Goal: Information Seeking & Learning: Find specific fact

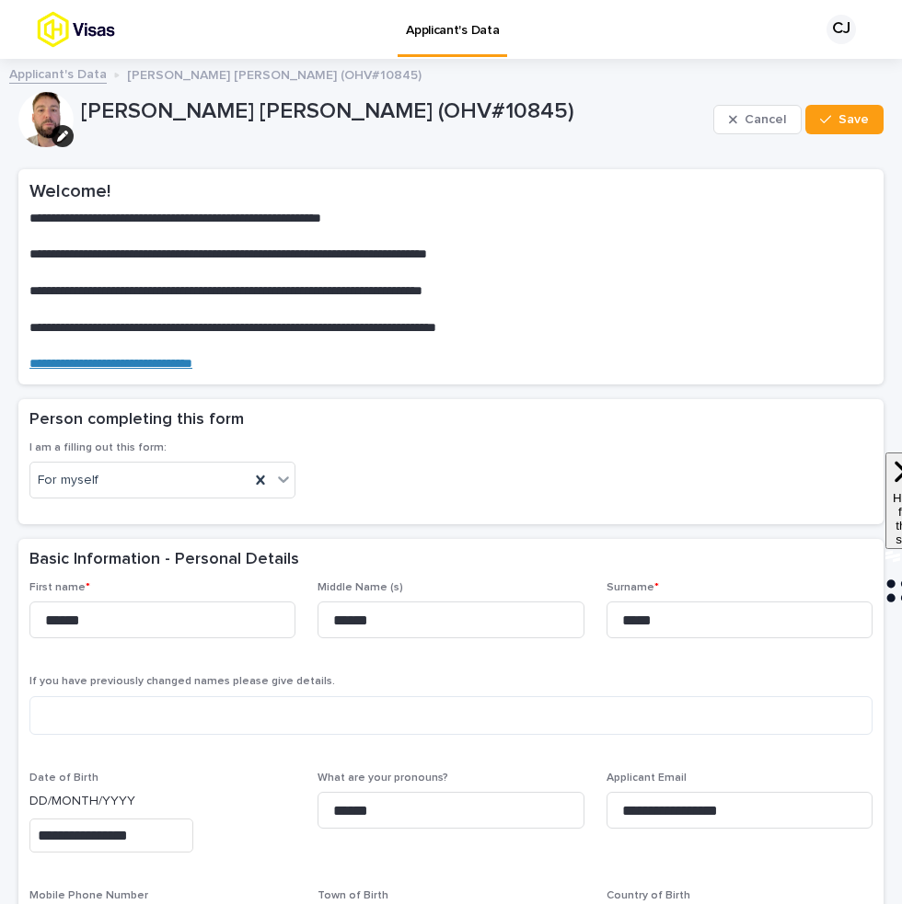
click at [63, 75] on link "Applicant's Data" at bounding box center [58, 73] width 98 height 21
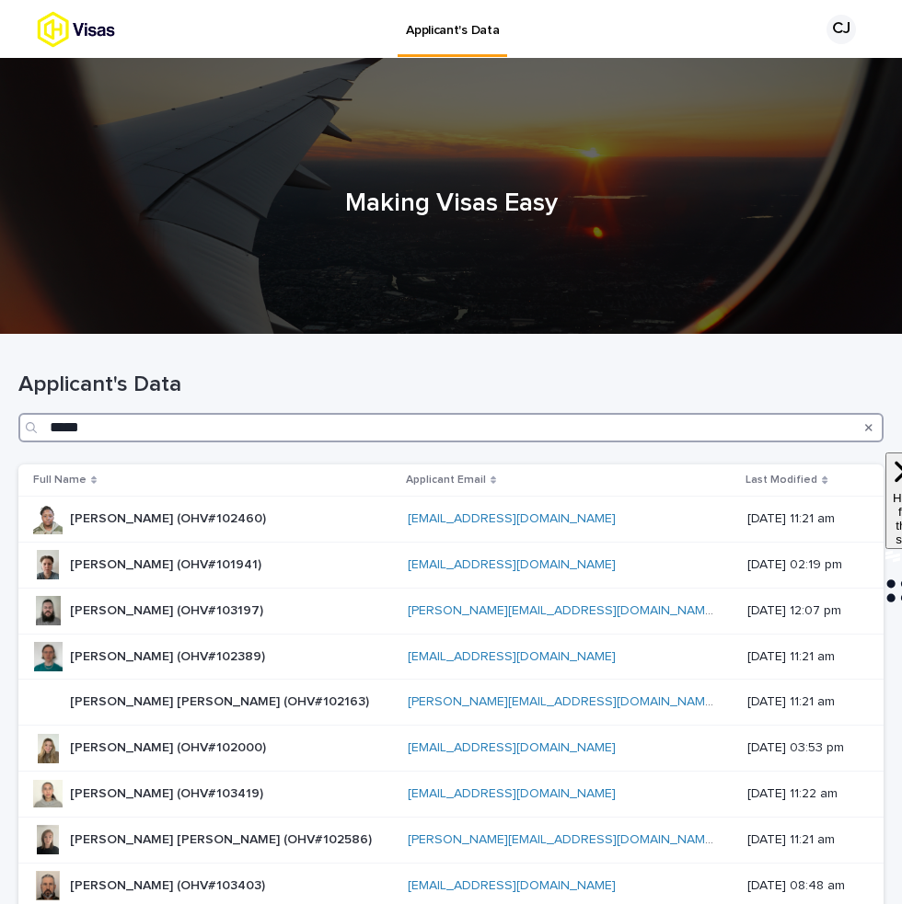
click at [261, 429] on input "*****" at bounding box center [450, 427] width 865 height 29
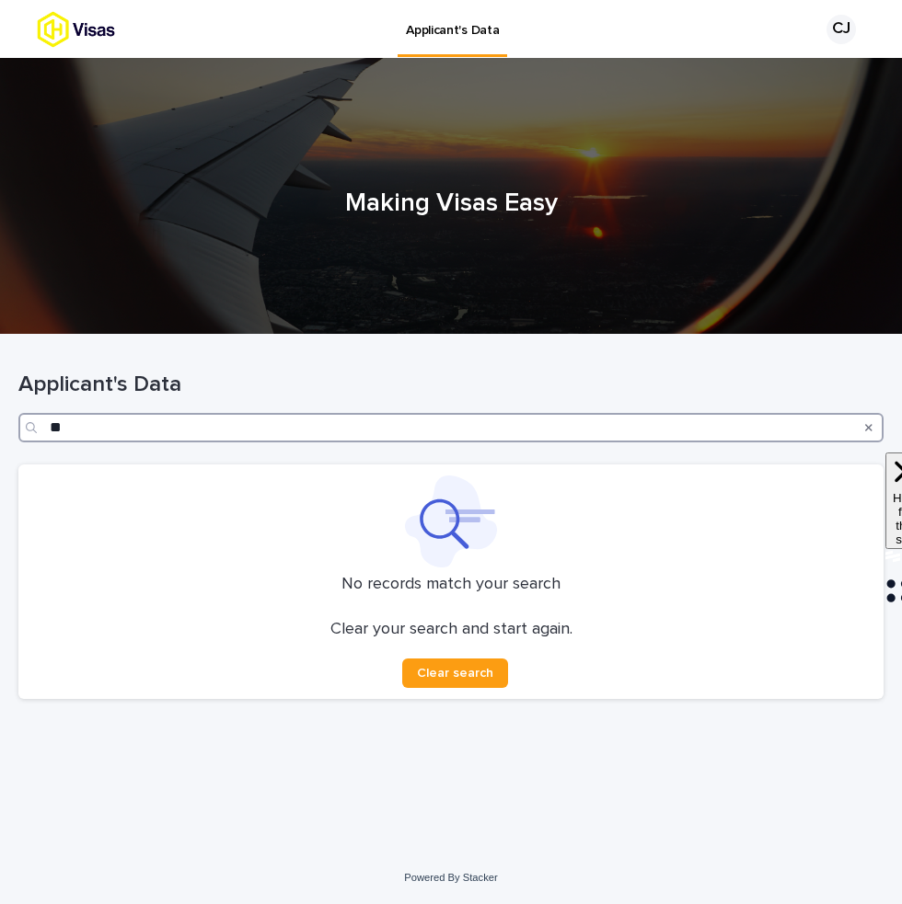
type input "*"
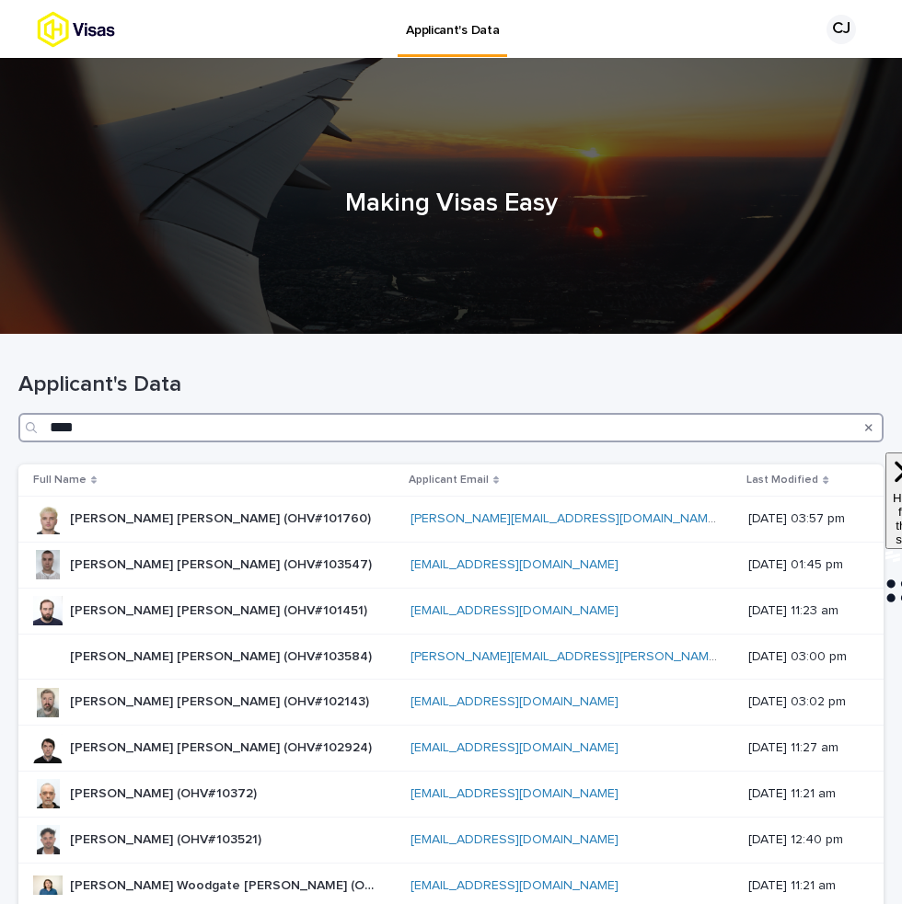
type input "****"
click at [254, 652] on p "[PERSON_NAME] [PERSON_NAME] (OHV#103584)" at bounding box center [222, 655] width 305 height 19
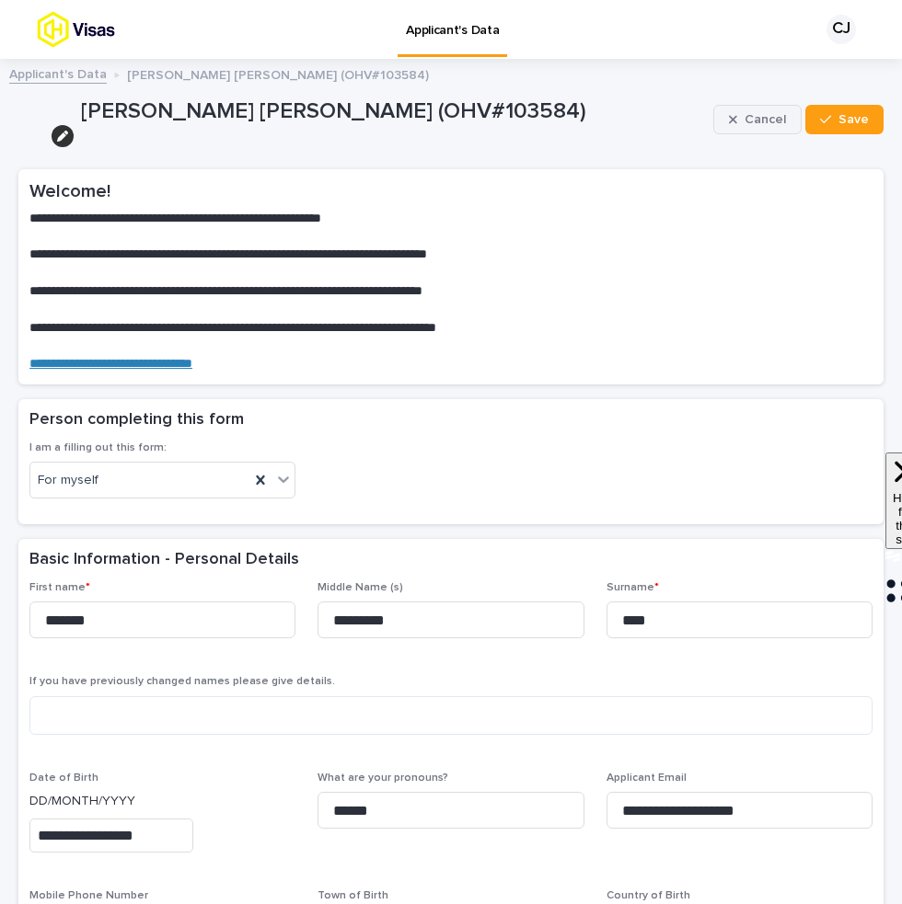
click at [737, 113] on icon "button" at bounding box center [733, 119] width 8 height 13
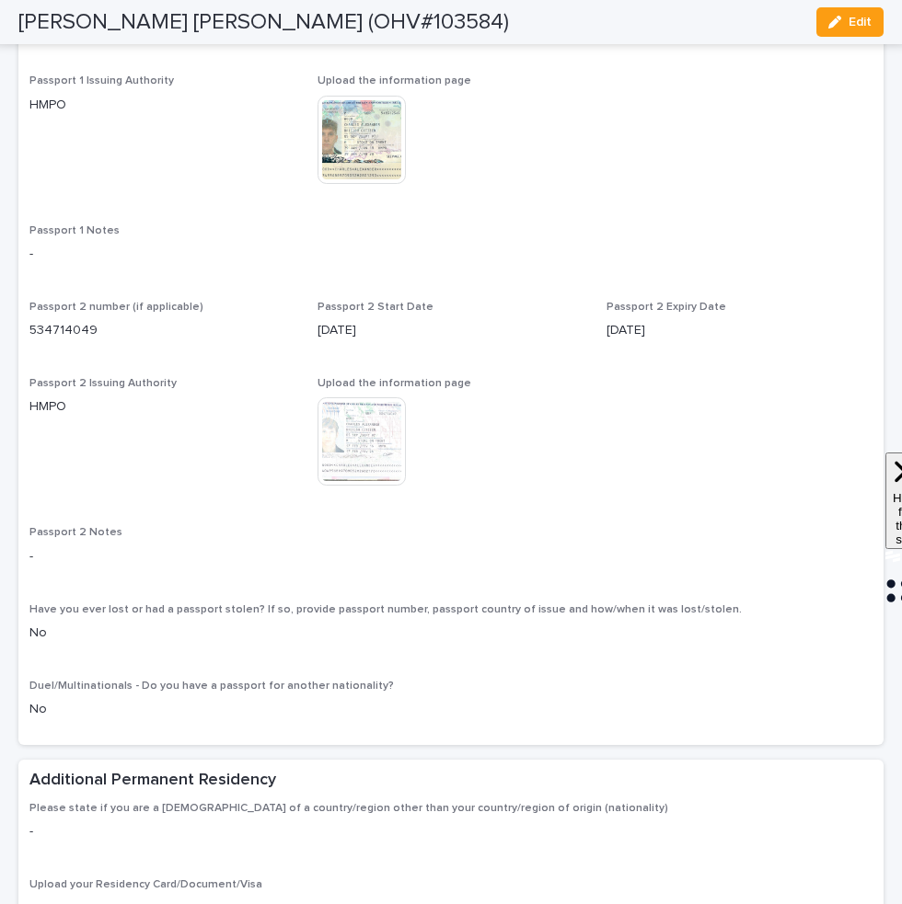
scroll to position [1392, 0]
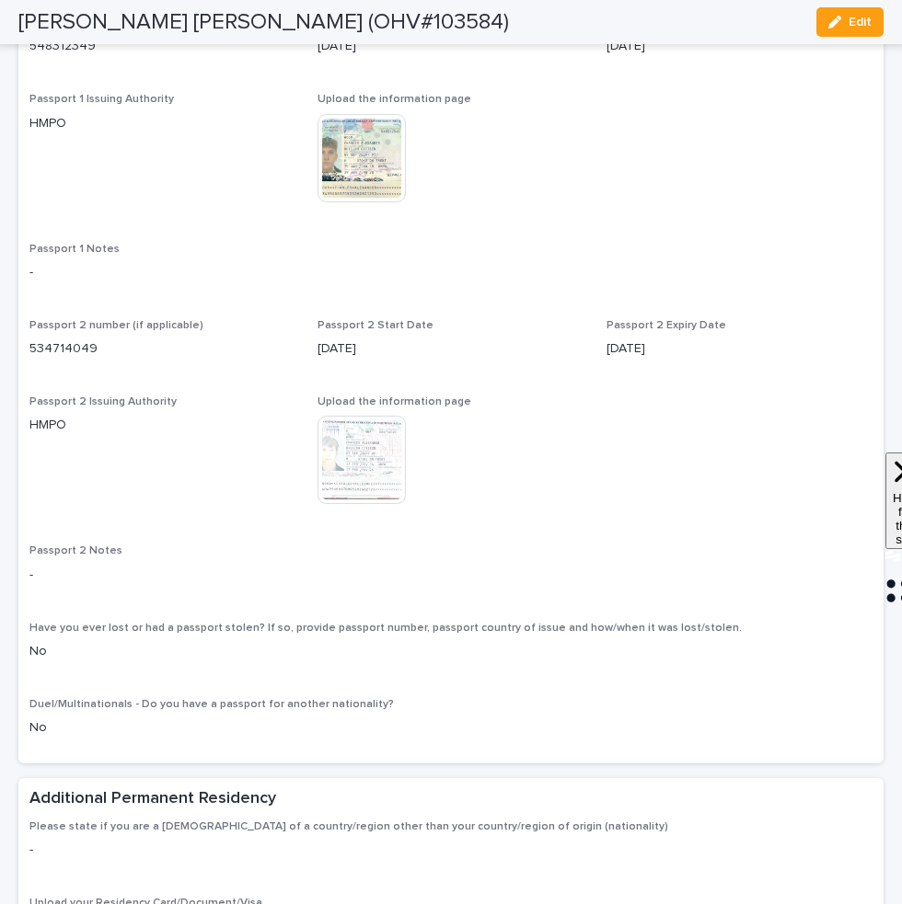
click at [349, 183] on img at bounding box center [361, 158] width 88 height 88
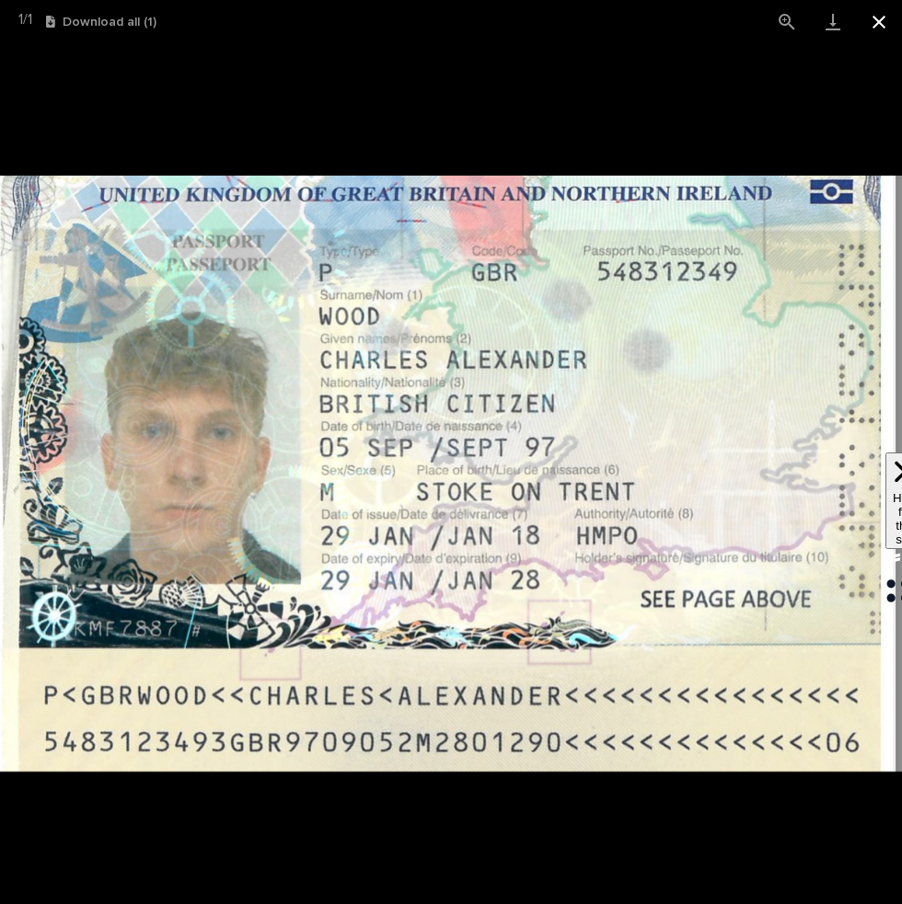
click at [871, 24] on button "Close gallery" at bounding box center [879, 21] width 46 height 43
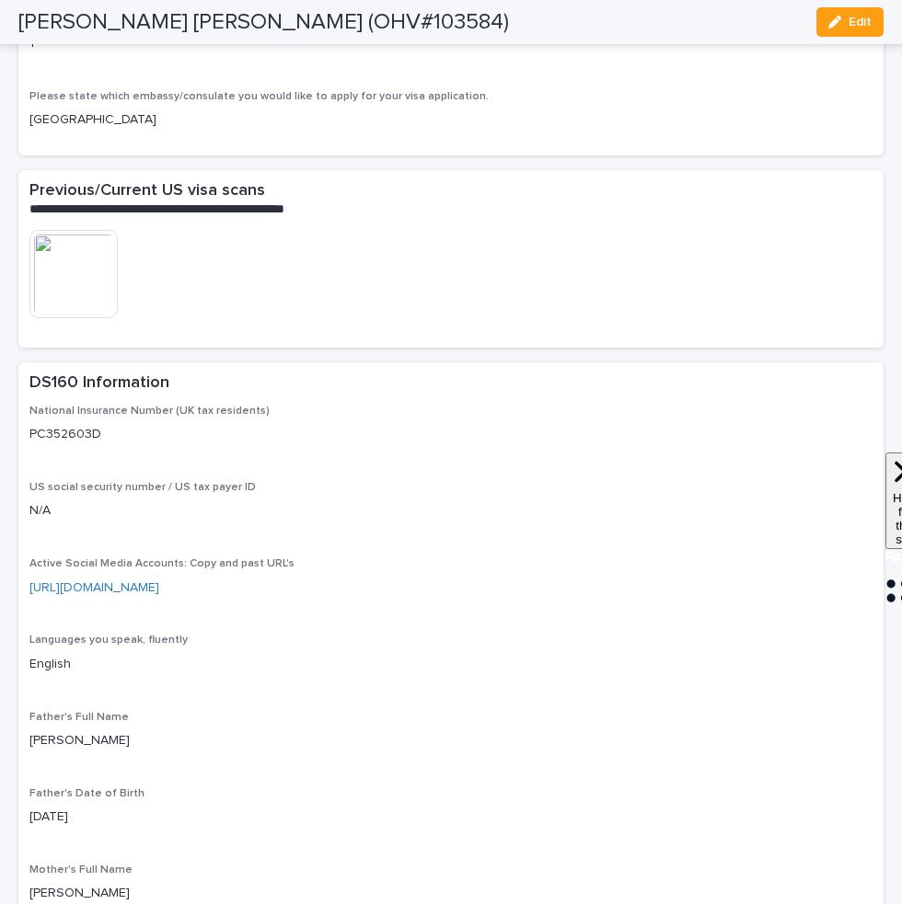
scroll to position [3007, 0]
click at [88, 317] on img at bounding box center [73, 272] width 88 height 88
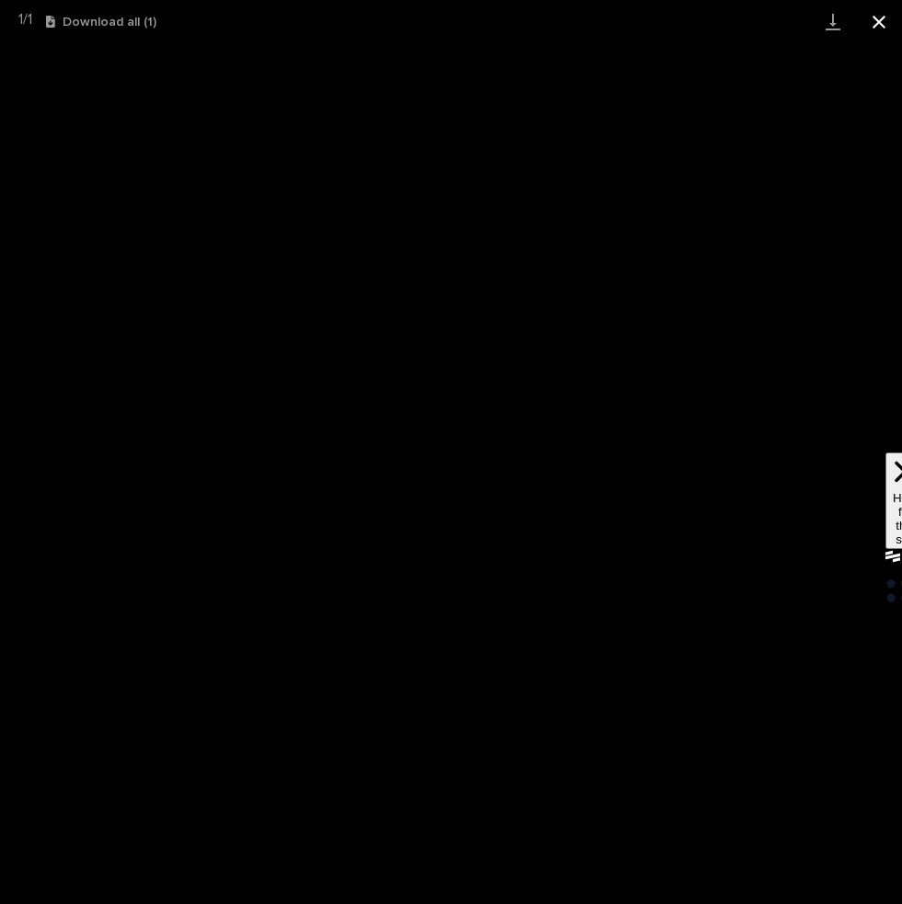
click at [875, 22] on button "Close gallery" at bounding box center [879, 21] width 46 height 43
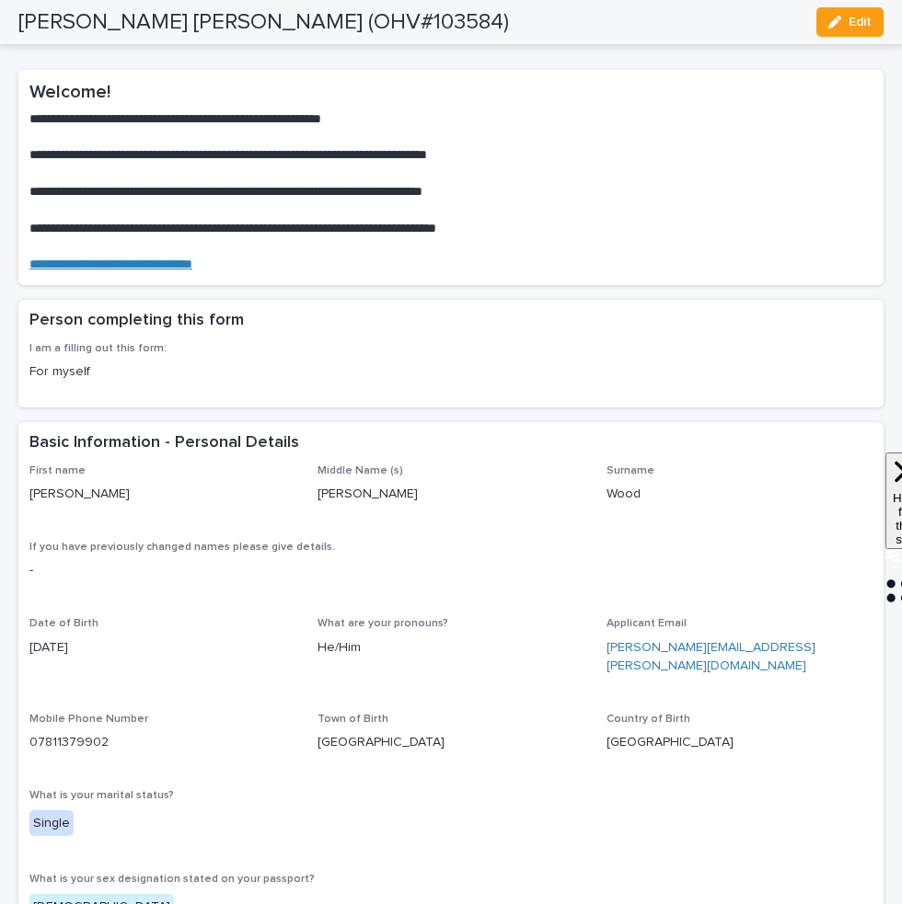
scroll to position [0, 0]
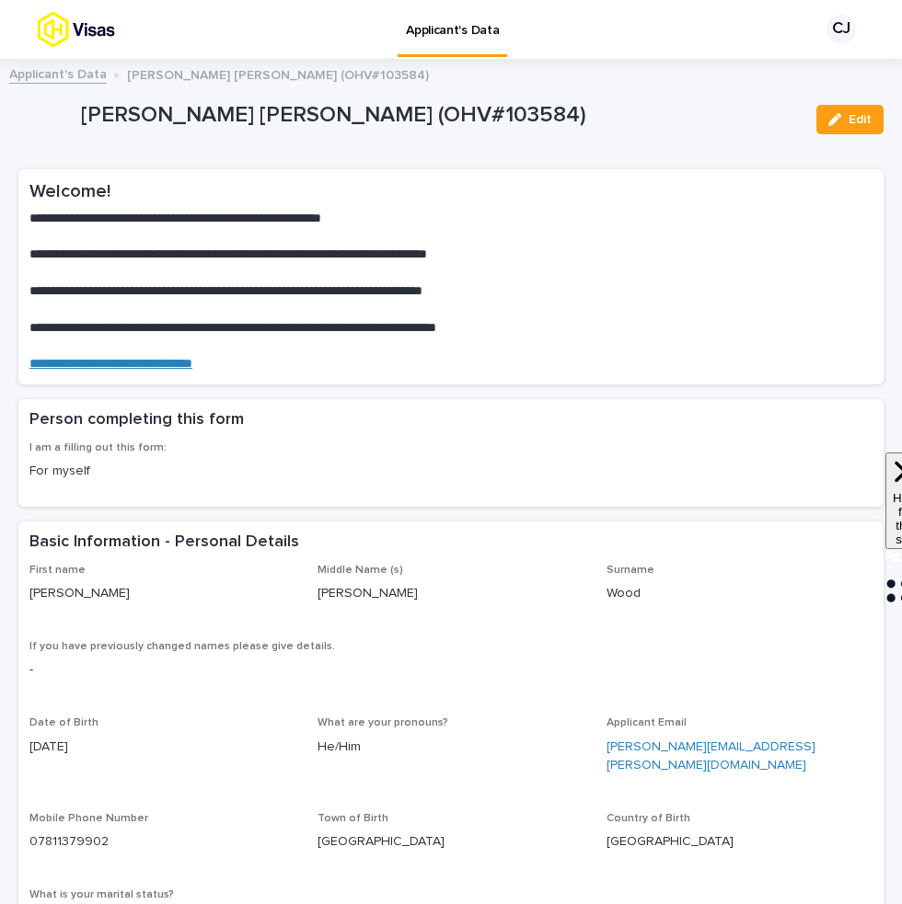
click at [32, 75] on link "Applicant's Data" at bounding box center [58, 73] width 98 height 21
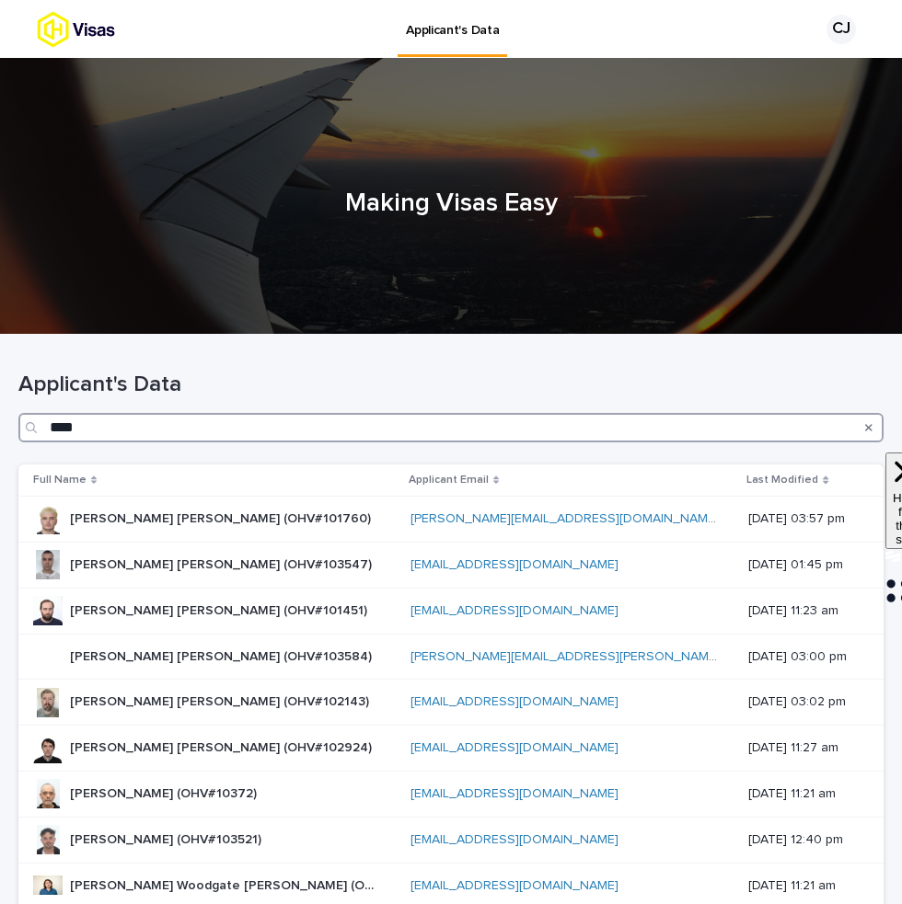
click at [244, 430] on input "****" at bounding box center [450, 427] width 865 height 29
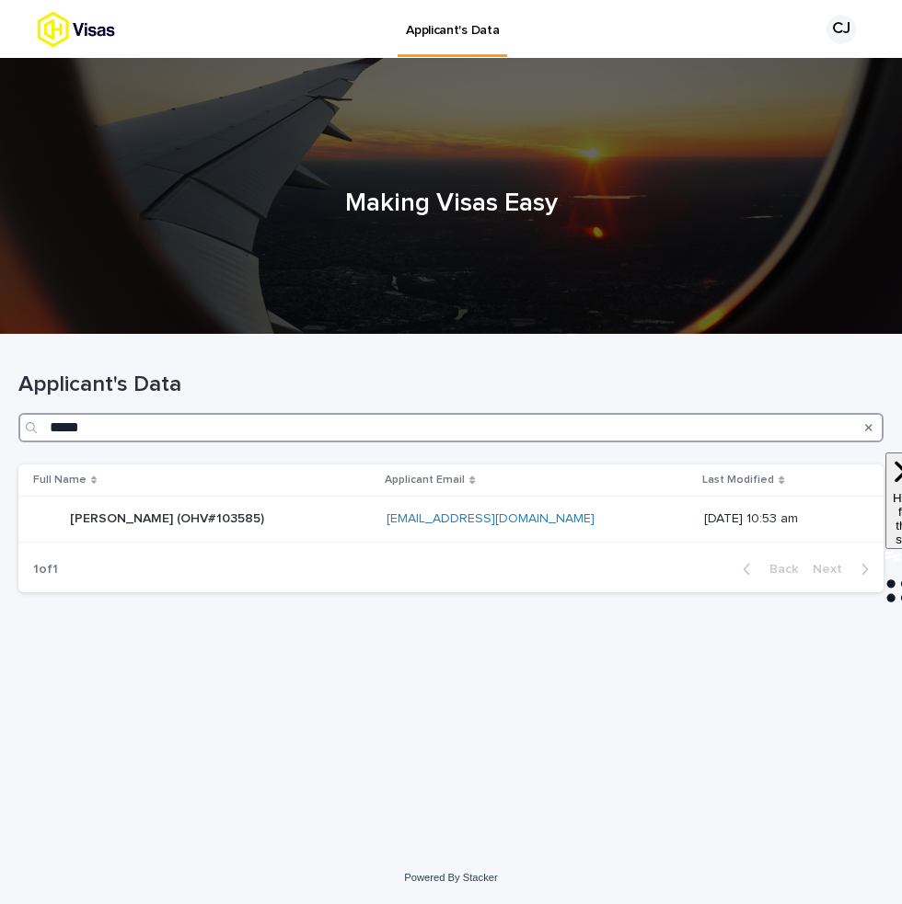
type input "******"
click at [262, 541] on td "[PERSON_NAME] (OHV#103585) [PERSON_NAME] (OHV#103585)" at bounding box center [198, 520] width 361 height 46
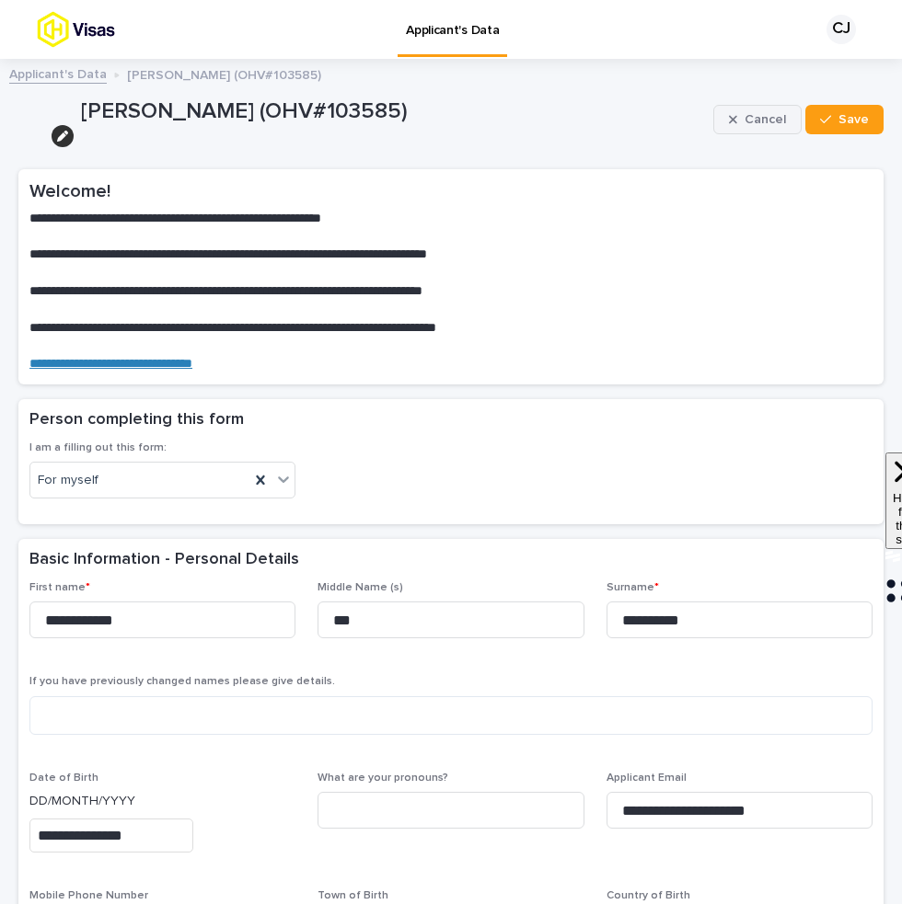
click at [752, 130] on button "Cancel" at bounding box center [757, 119] width 88 height 29
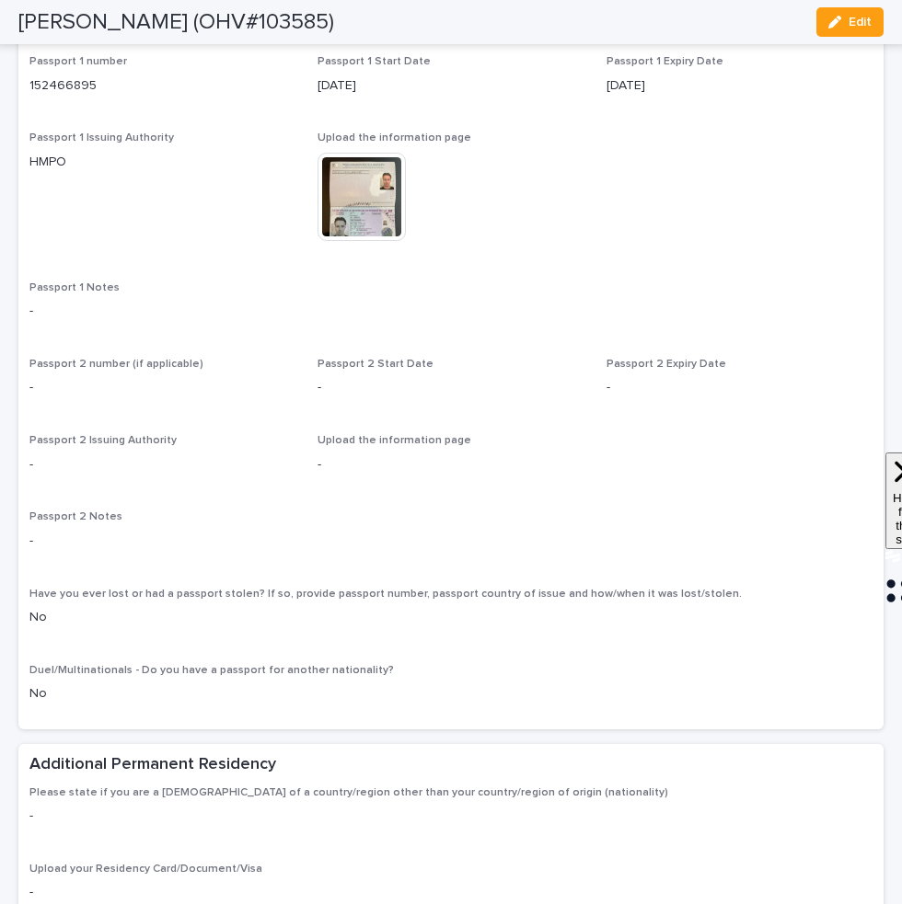
scroll to position [1234, 0]
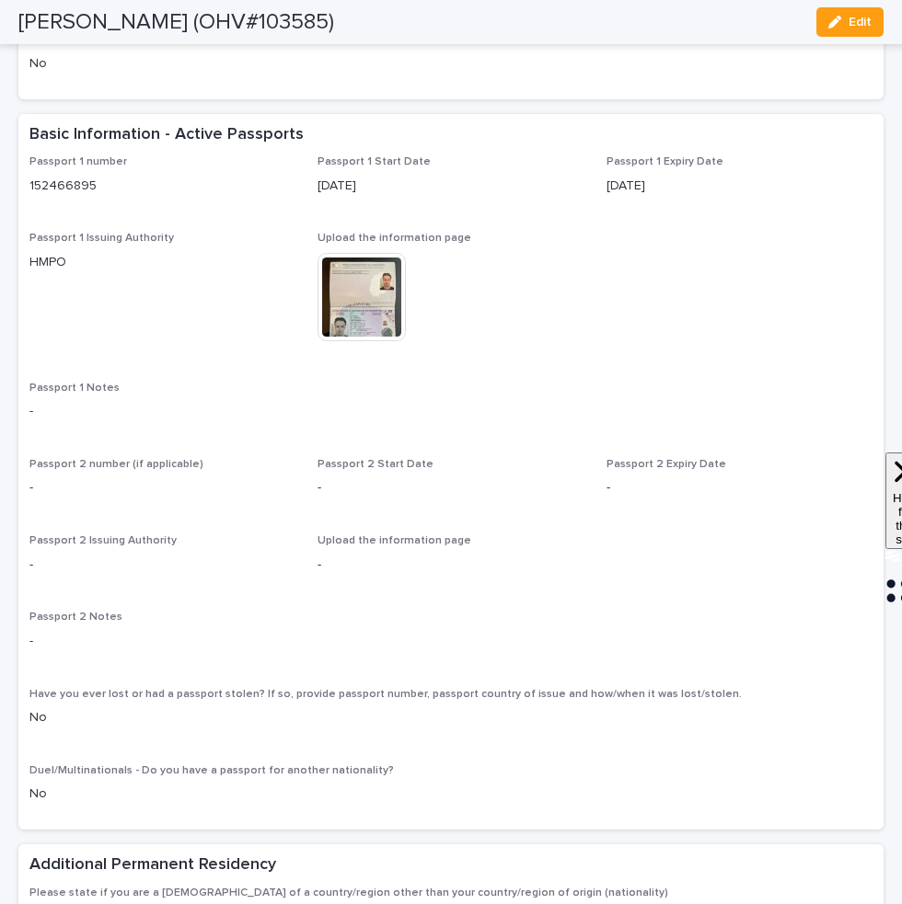
click at [357, 341] on img at bounding box center [361, 297] width 88 height 88
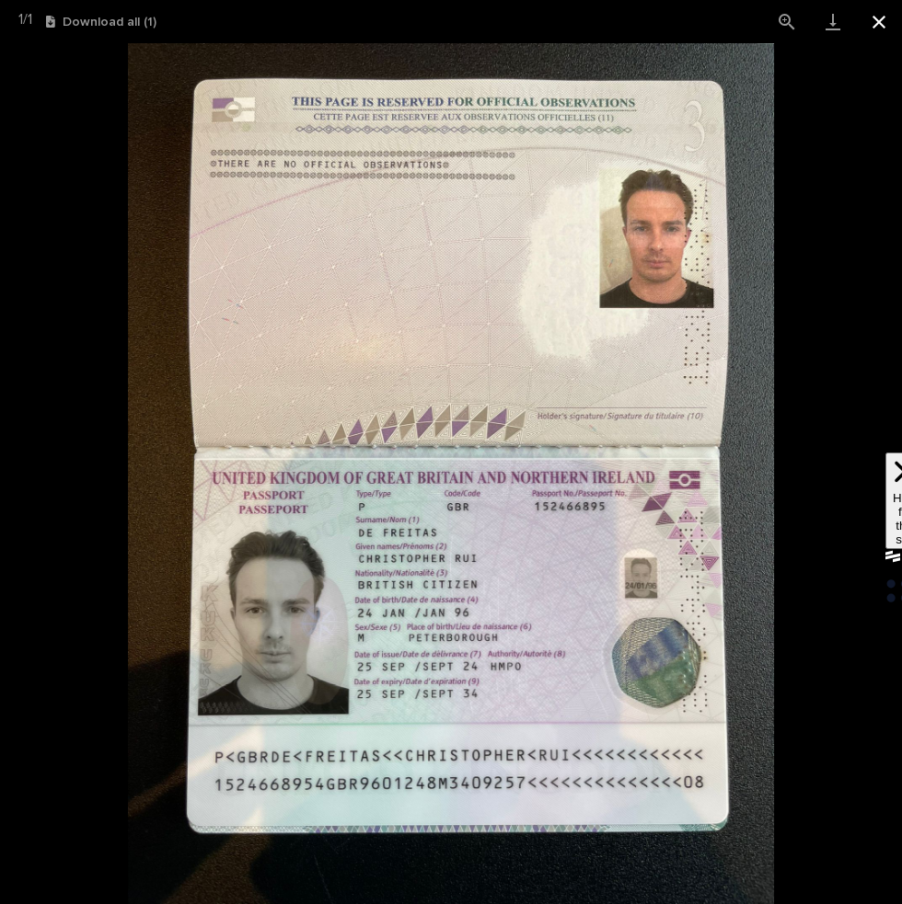
click at [881, 21] on button "Close gallery" at bounding box center [879, 21] width 46 height 43
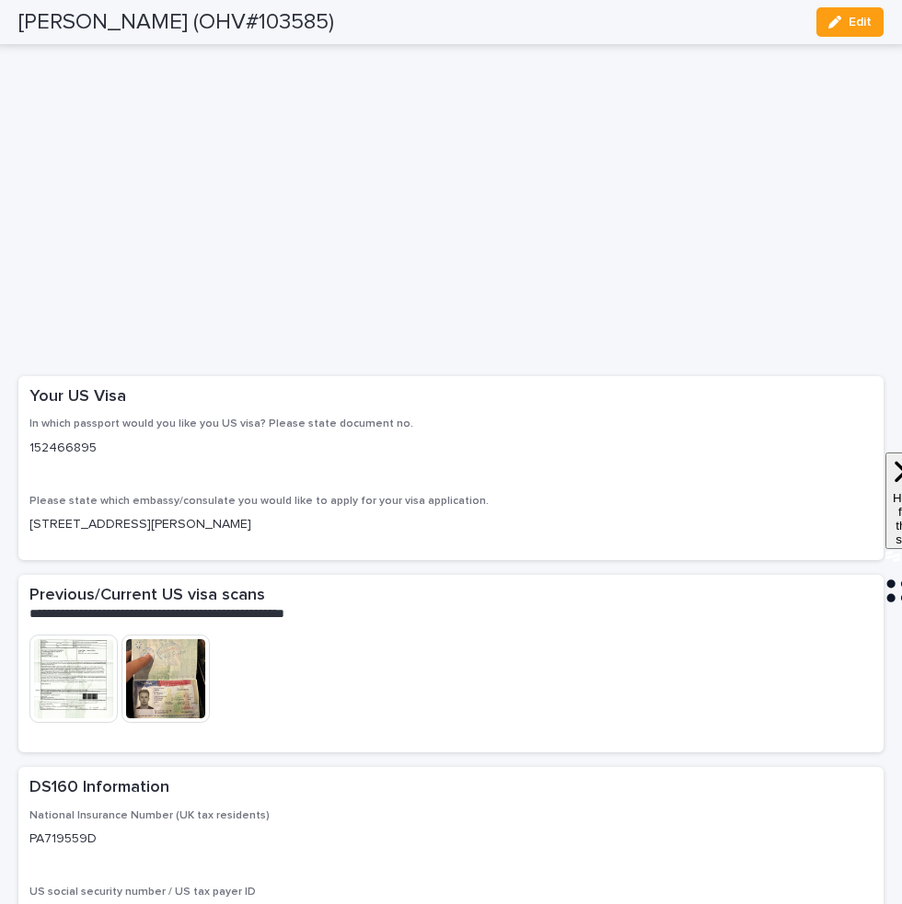
scroll to position [2608, 0]
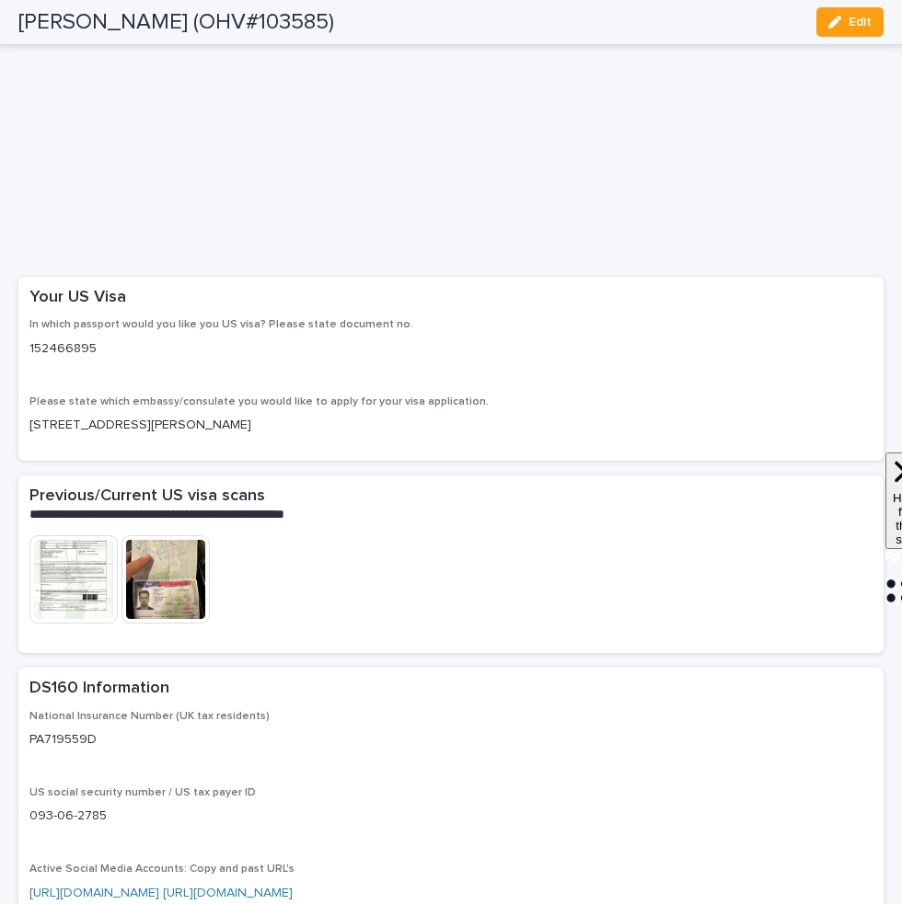
click at [169, 616] on img at bounding box center [165, 579] width 88 height 88
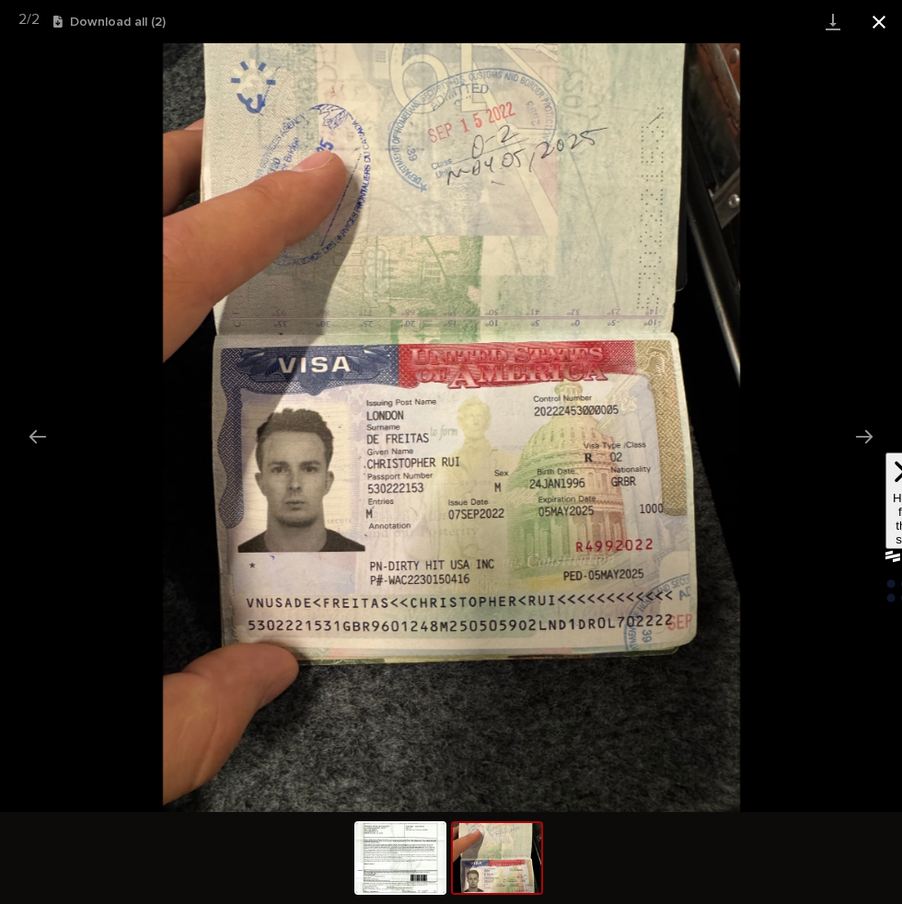
click at [876, 18] on button "Close gallery" at bounding box center [879, 21] width 46 height 43
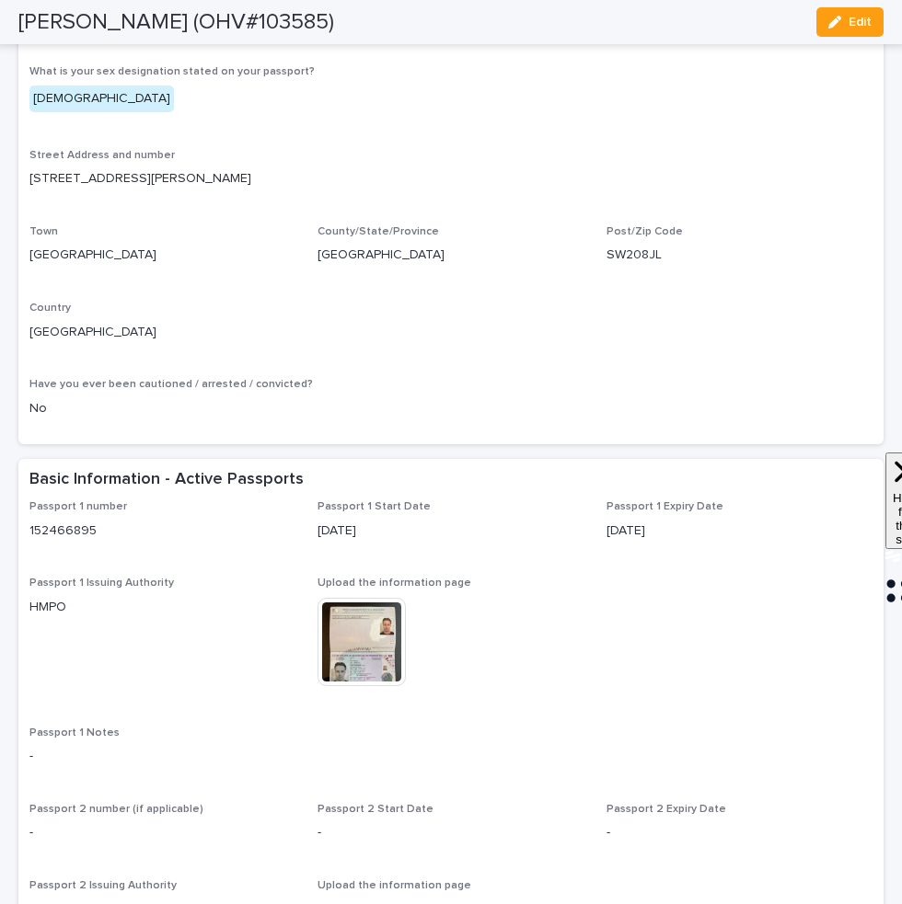
scroll to position [0, 0]
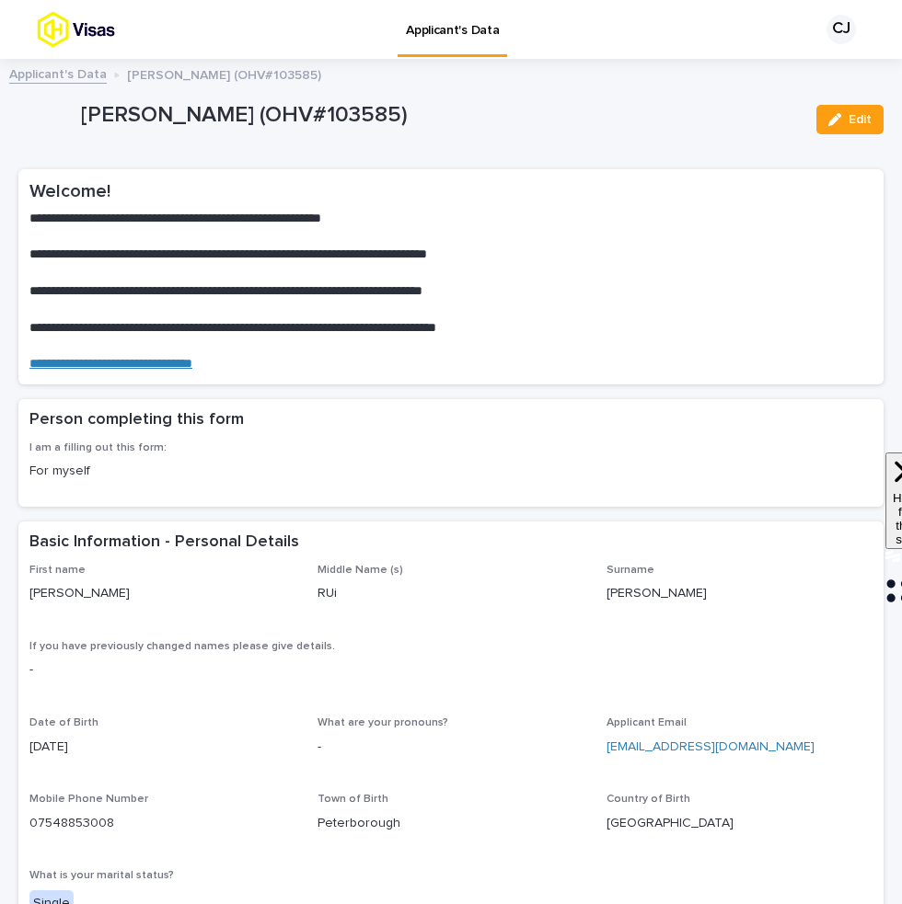
click at [36, 75] on link "Applicant's Data" at bounding box center [58, 73] width 98 height 21
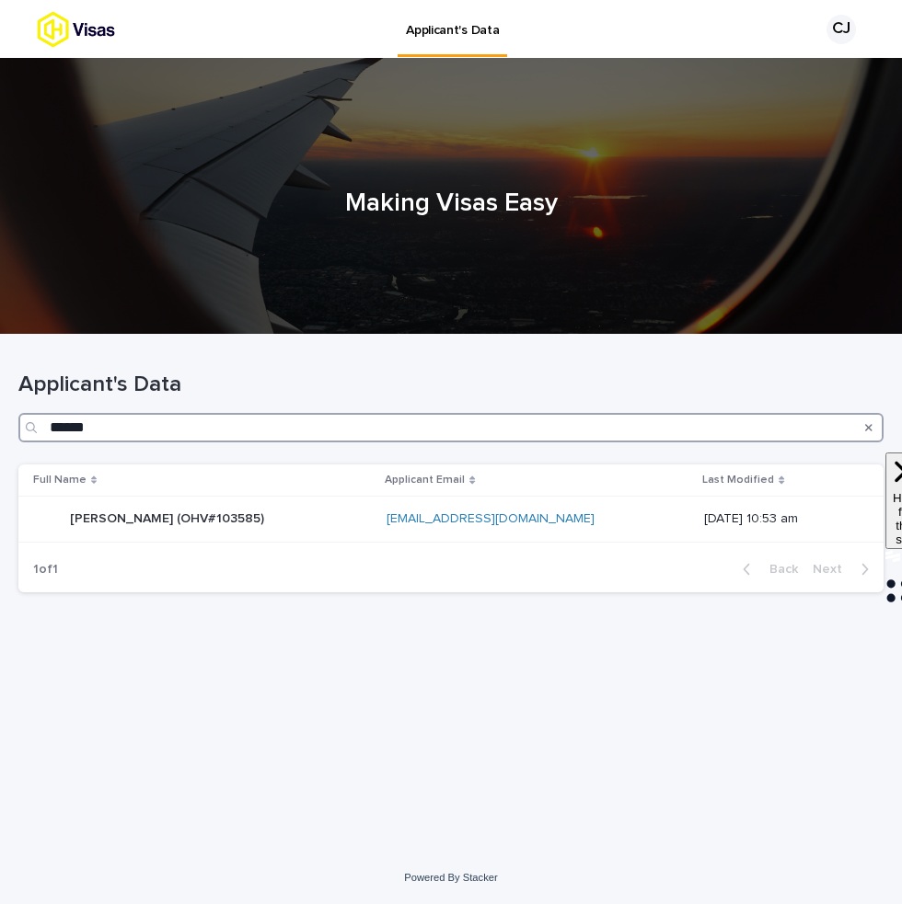
click at [414, 431] on input "******" at bounding box center [450, 427] width 865 height 29
type input "*****"
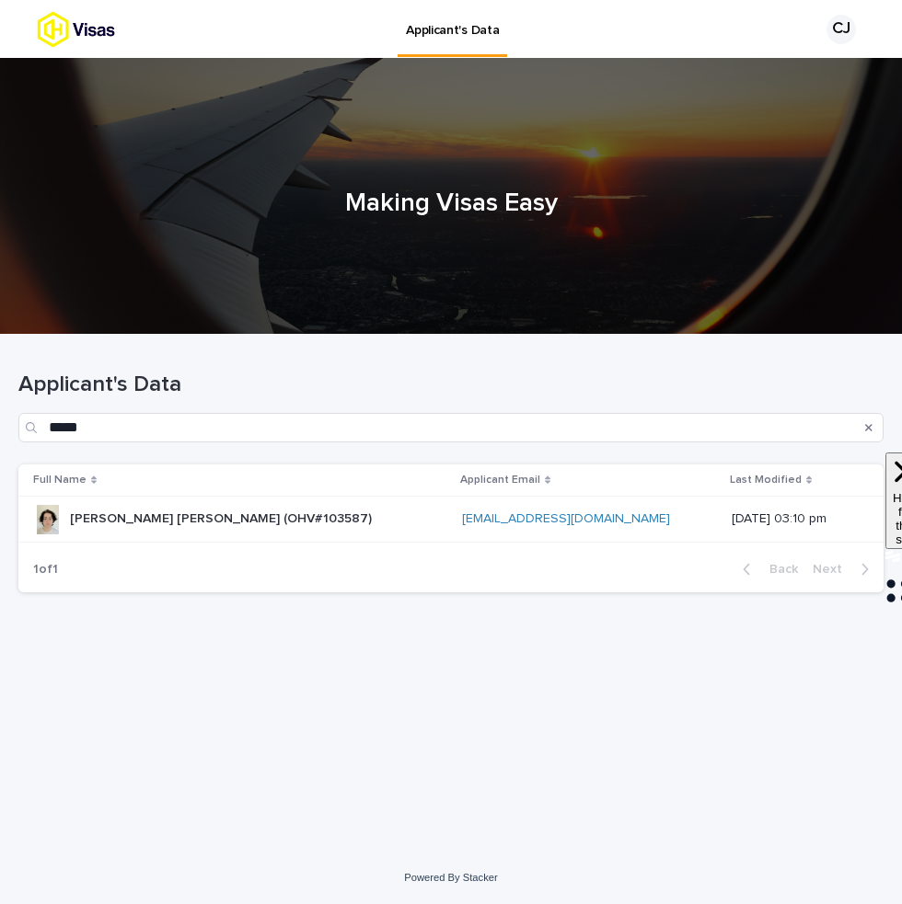
click at [193, 531] on div "[PERSON_NAME] [PERSON_NAME] (OHV#103587) [PERSON_NAME] [PERSON_NAME] (OHV#10358…" at bounding box center [221, 519] width 302 height 30
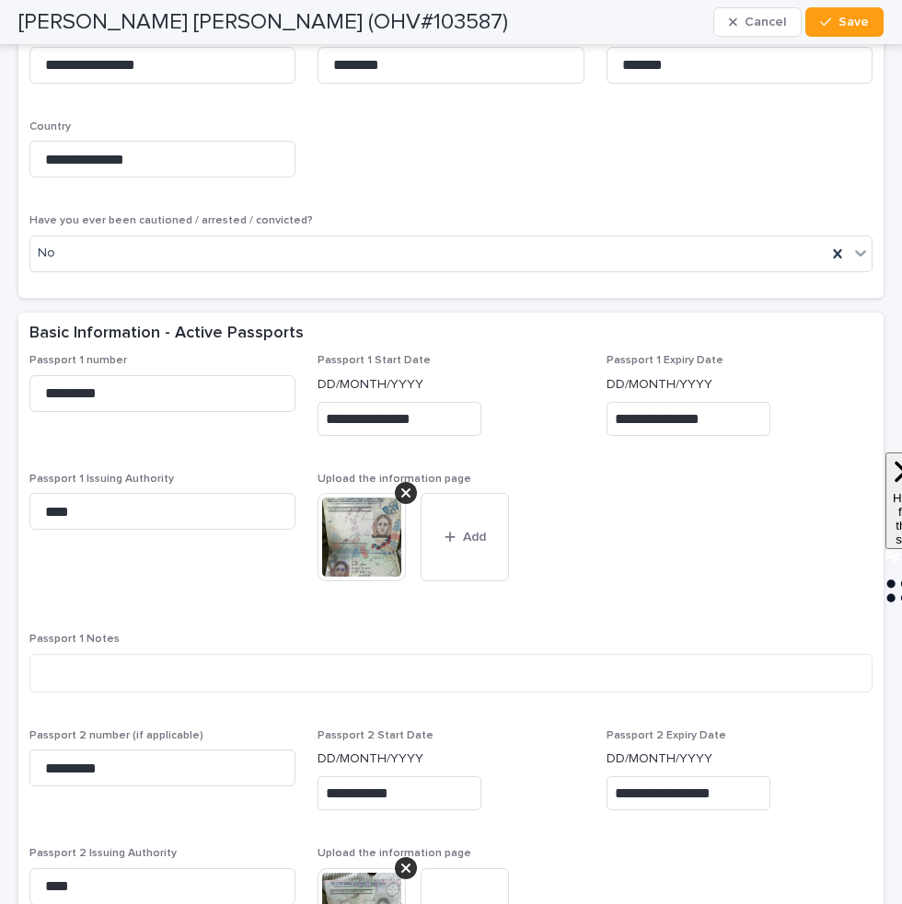
scroll to position [1429, 0]
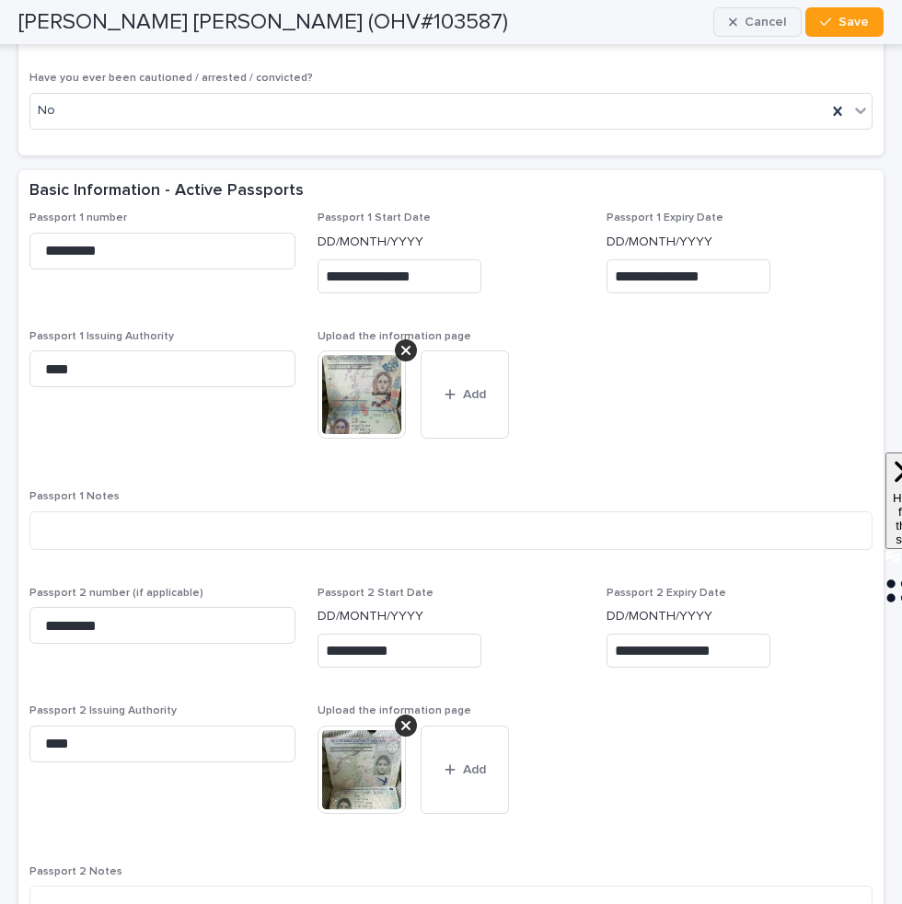
click at [783, 12] on button "Cancel" at bounding box center [757, 21] width 88 height 29
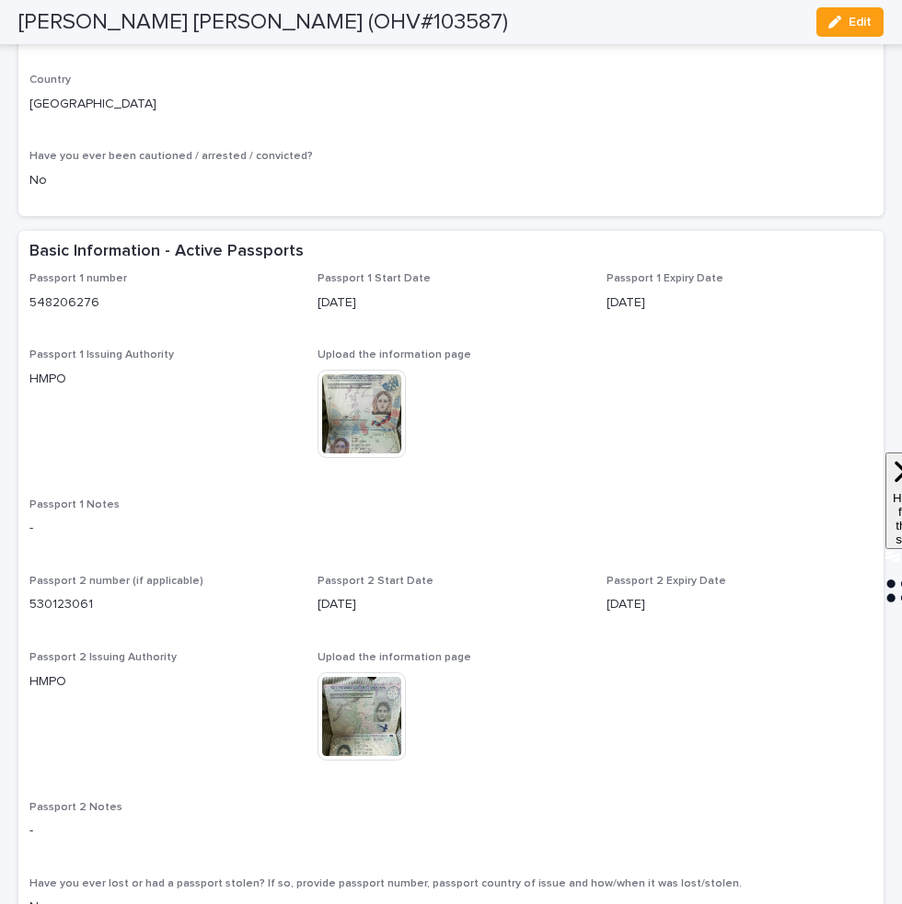
scroll to position [1105, 0]
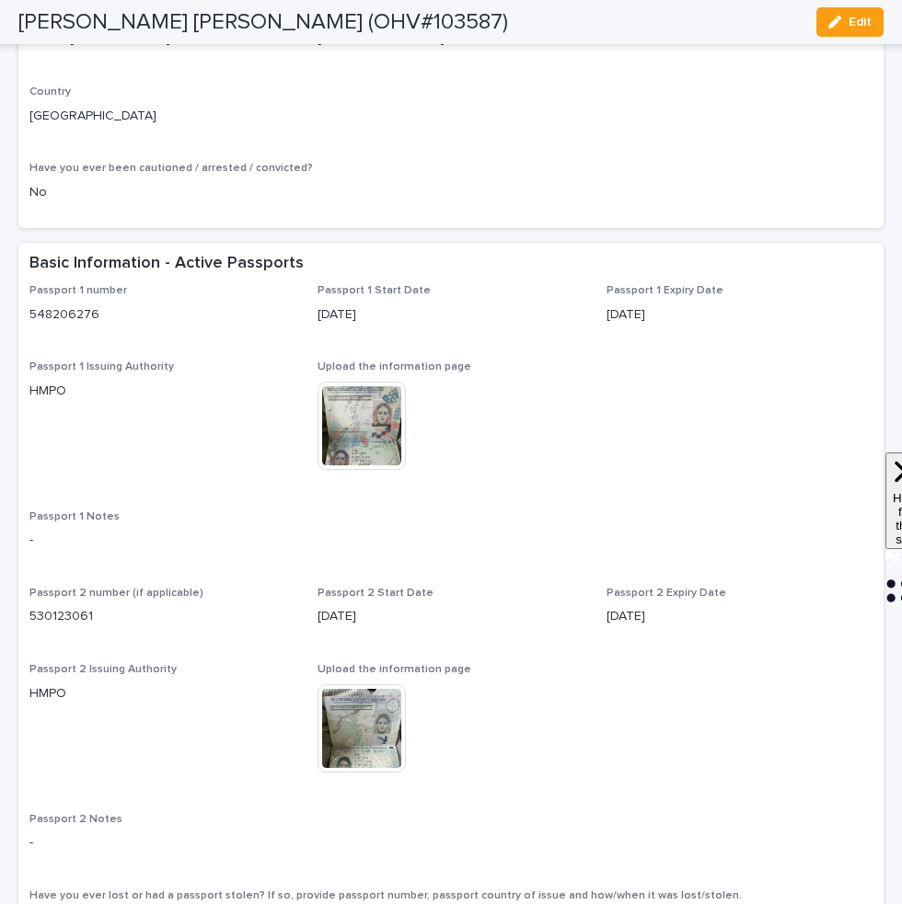
click at [367, 448] on img at bounding box center [361, 426] width 88 height 88
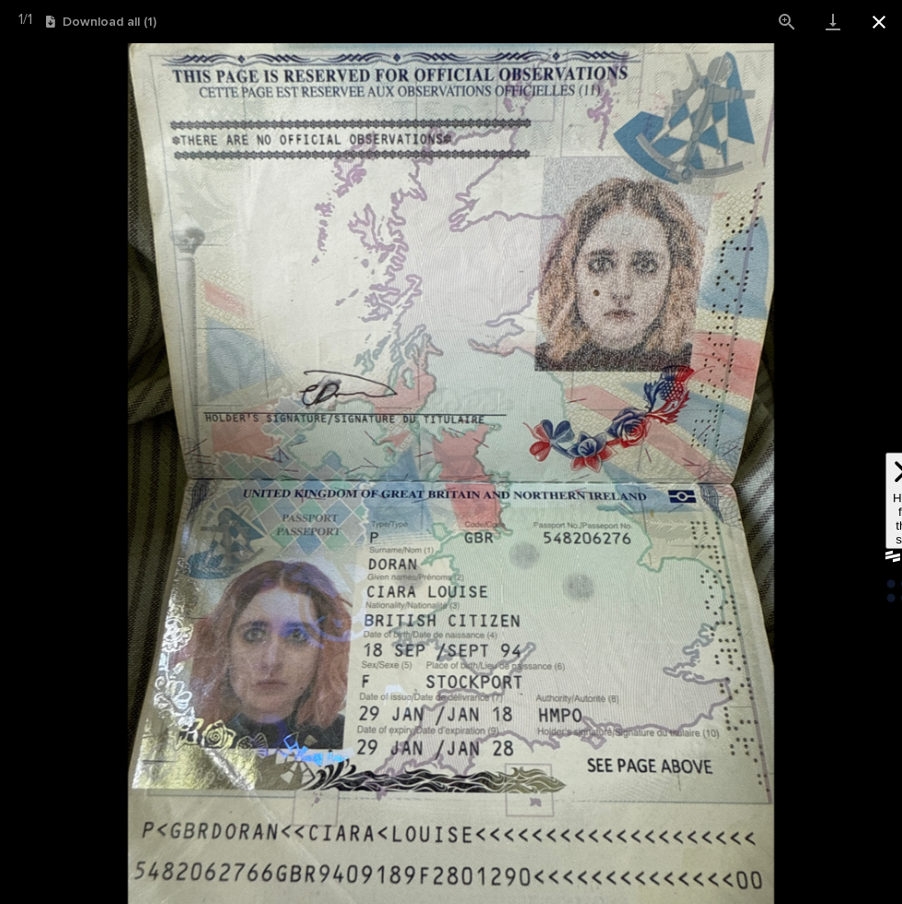
click at [880, 15] on button "Close gallery" at bounding box center [879, 21] width 46 height 43
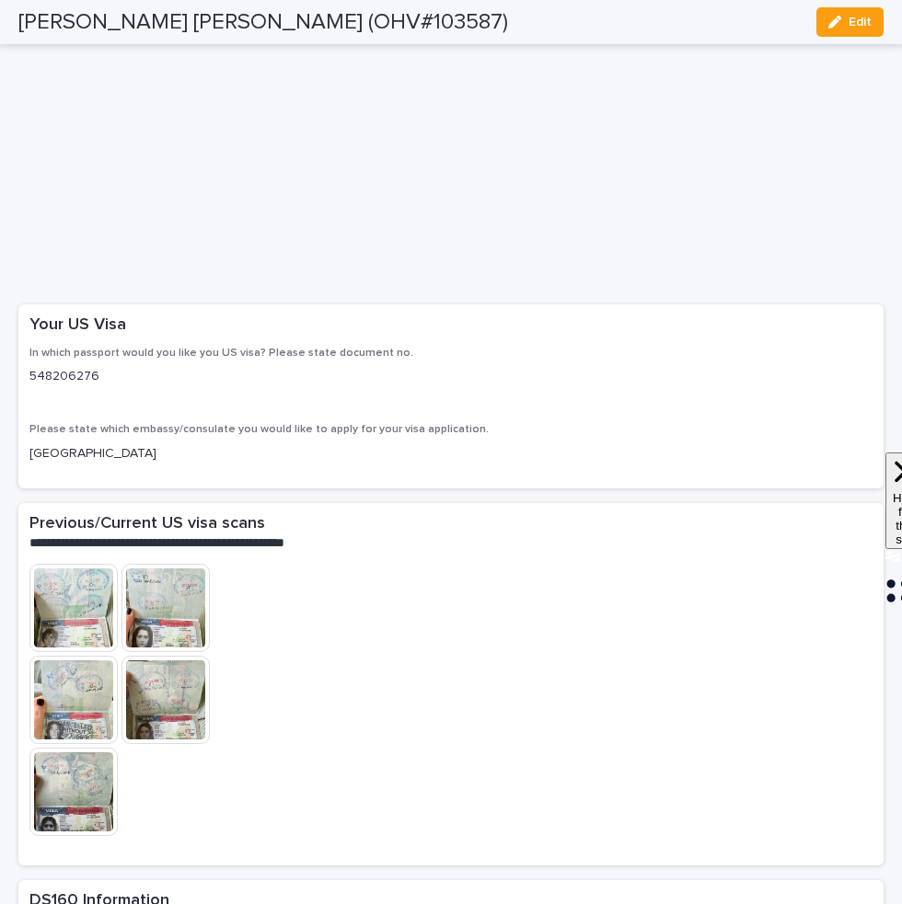
scroll to position [4024, 0]
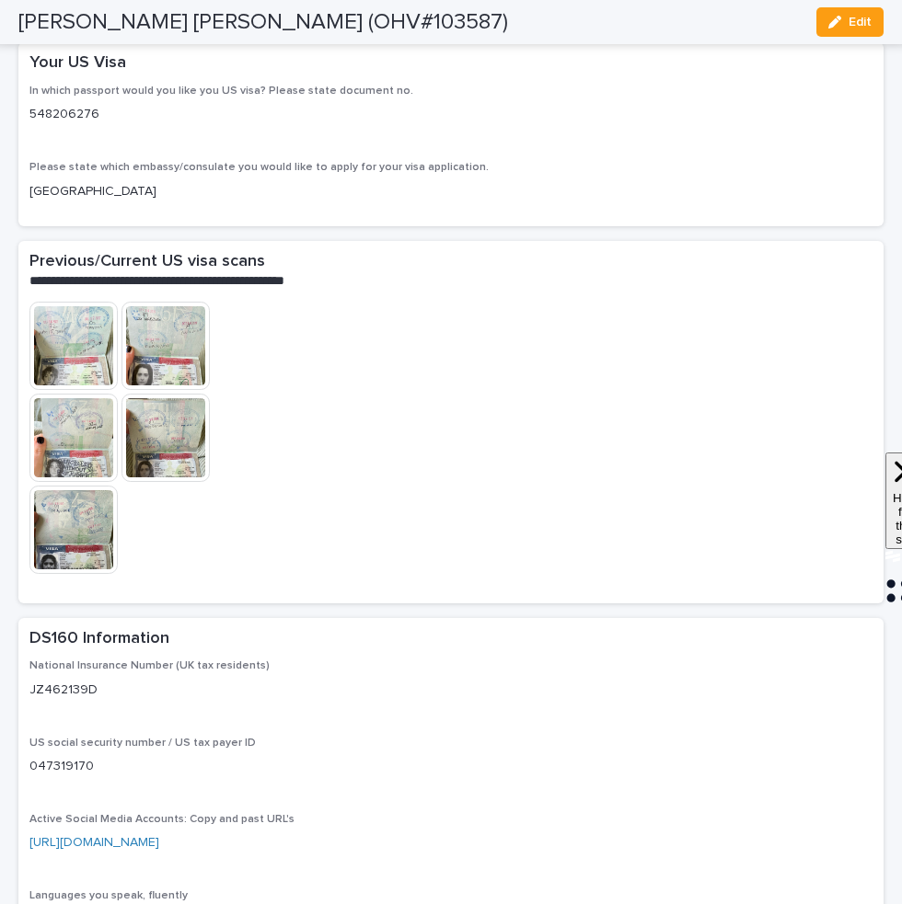
click at [53, 390] on img at bounding box center [73, 346] width 88 height 88
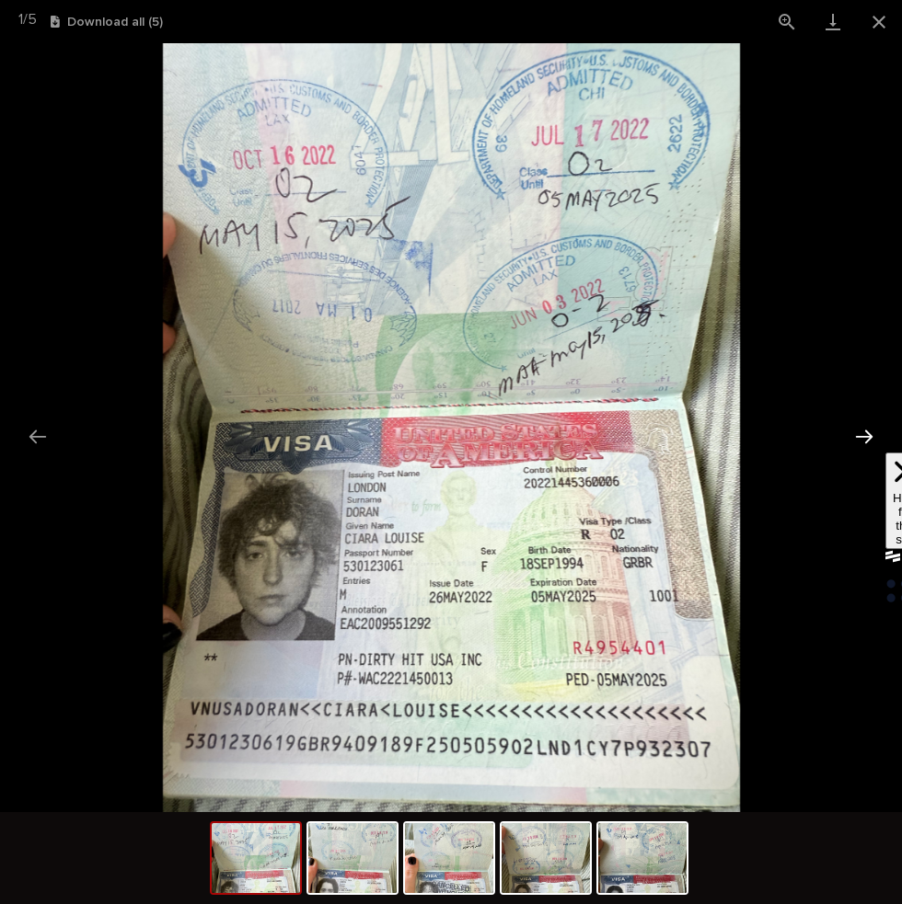
click at [869, 440] on button "Next slide" at bounding box center [864, 437] width 39 height 36
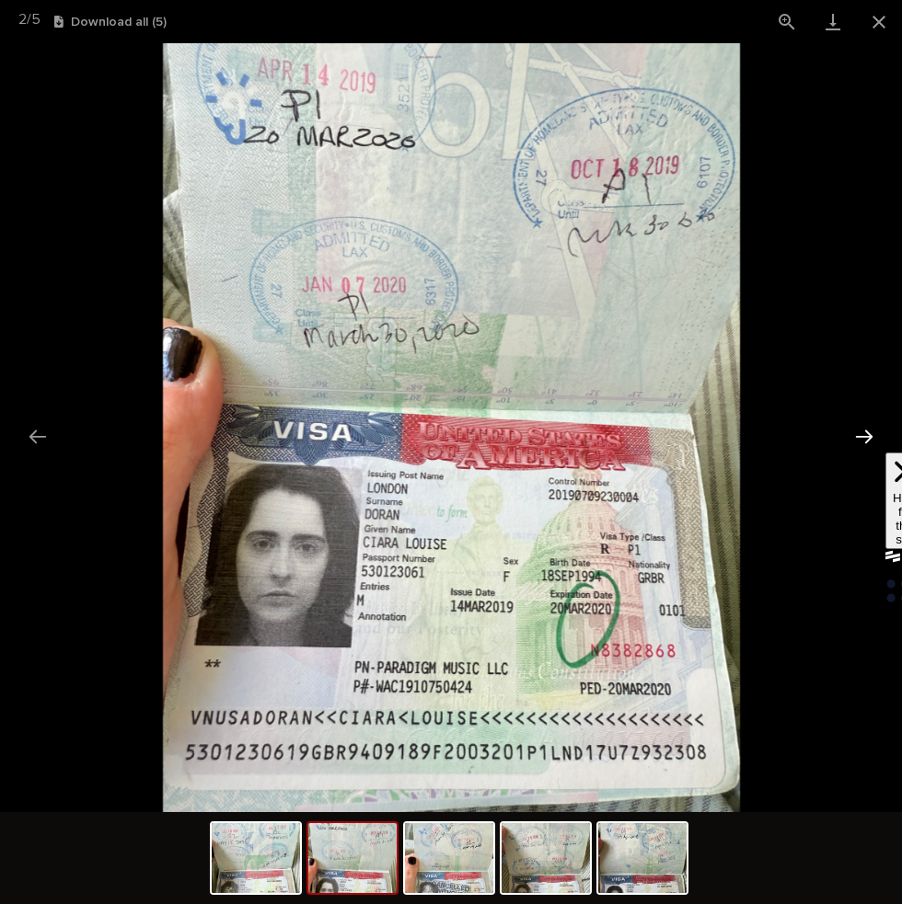
click at [869, 440] on button "Next slide" at bounding box center [864, 437] width 39 height 36
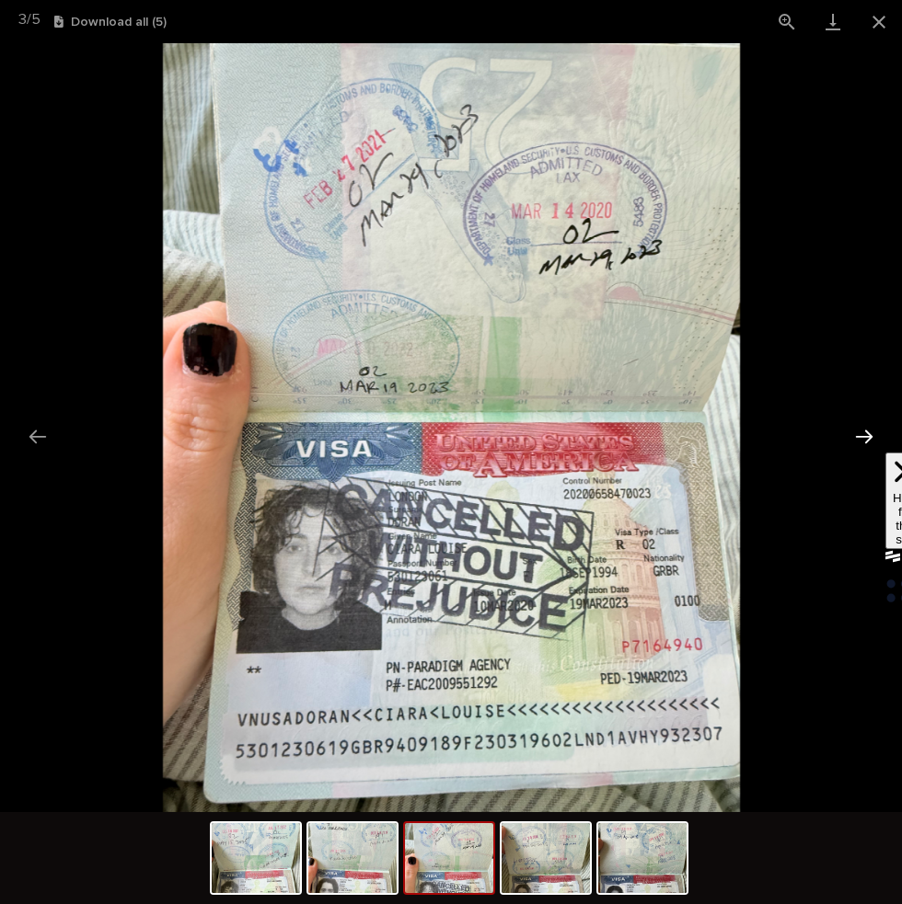
click at [869, 440] on button "Next slide" at bounding box center [864, 437] width 39 height 36
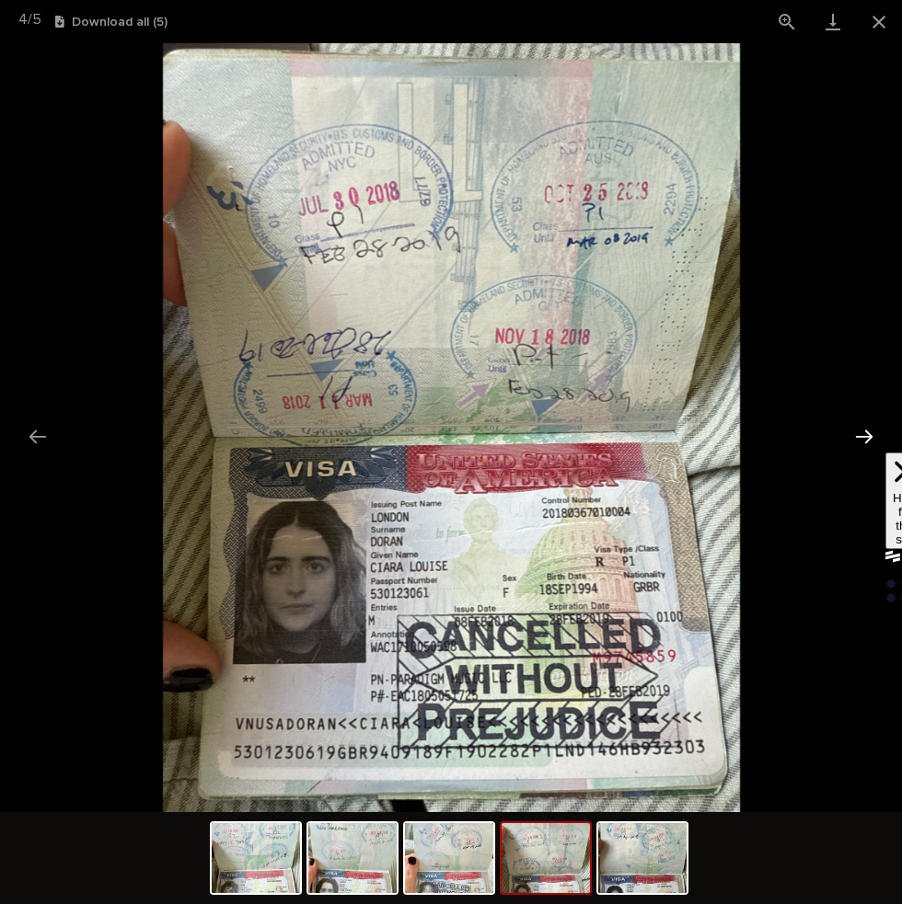
click at [869, 440] on button "Next slide" at bounding box center [864, 437] width 39 height 36
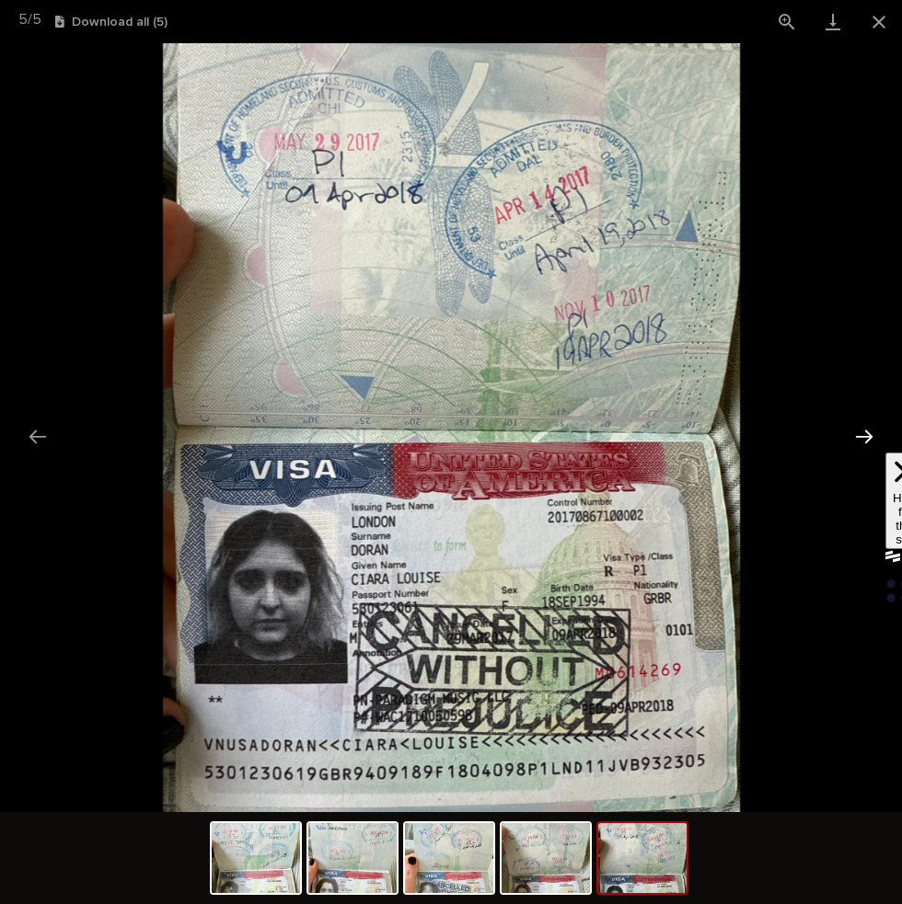
click at [869, 440] on button "Next slide" at bounding box center [864, 437] width 39 height 36
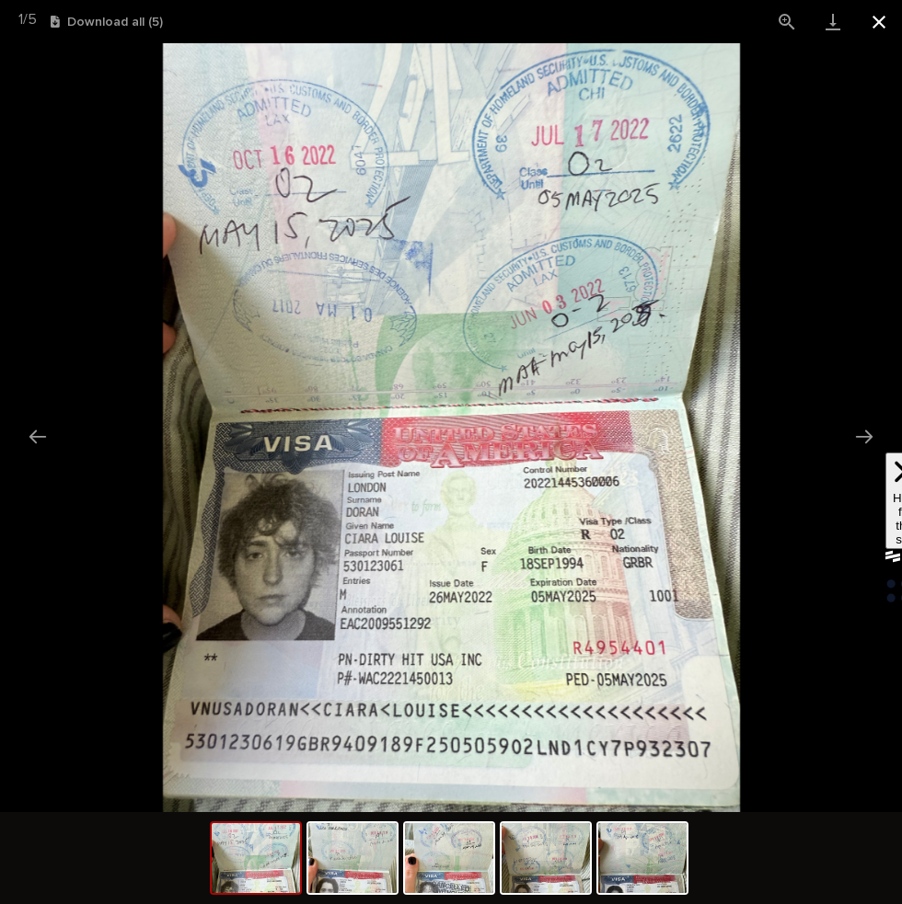
click at [877, 10] on button "Close gallery" at bounding box center [879, 21] width 46 height 43
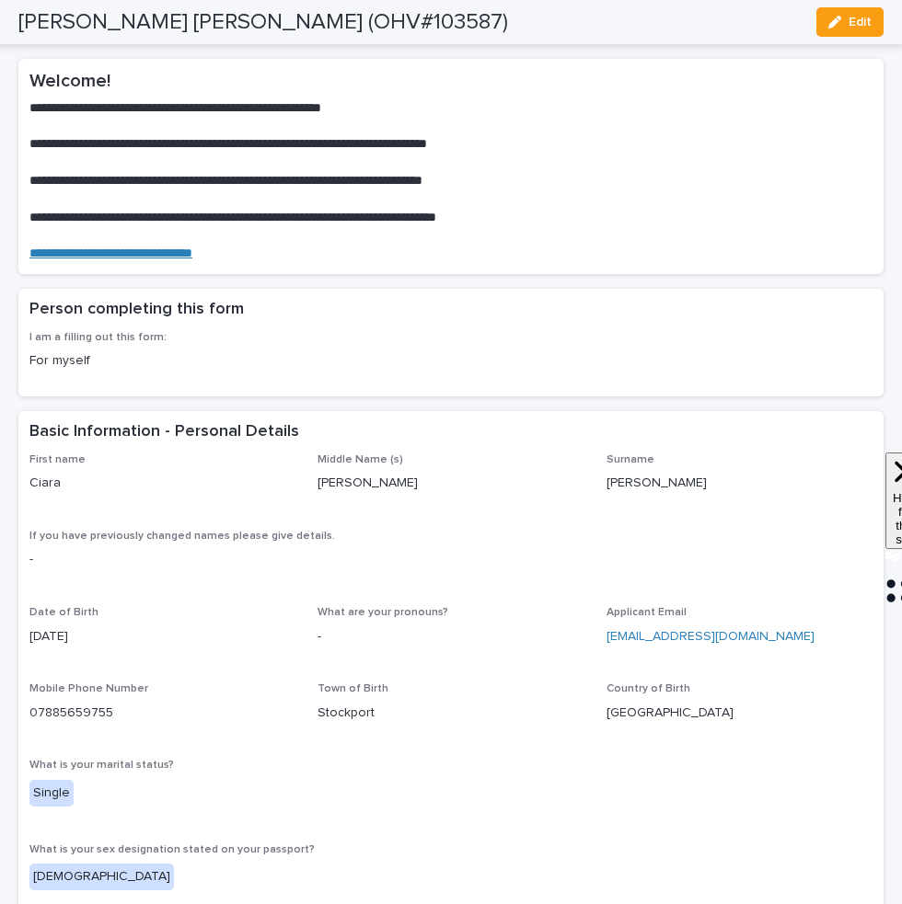
scroll to position [0, 0]
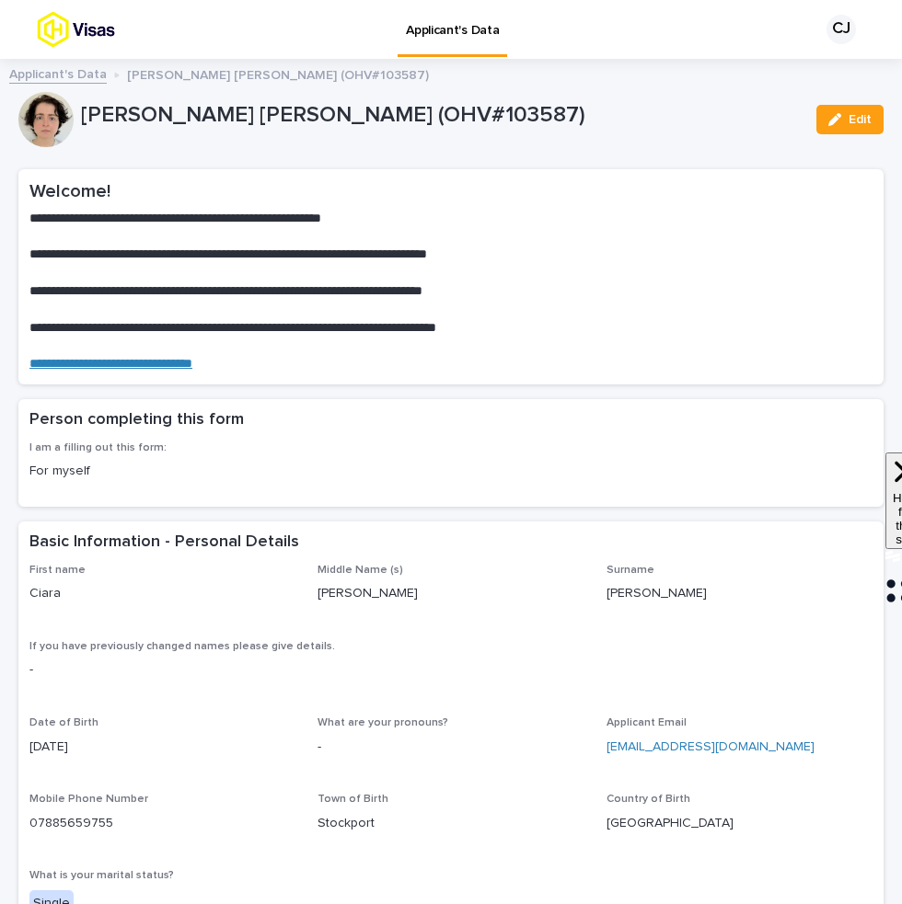
click at [37, 73] on link "Applicant's Data" at bounding box center [58, 73] width 98 height 21
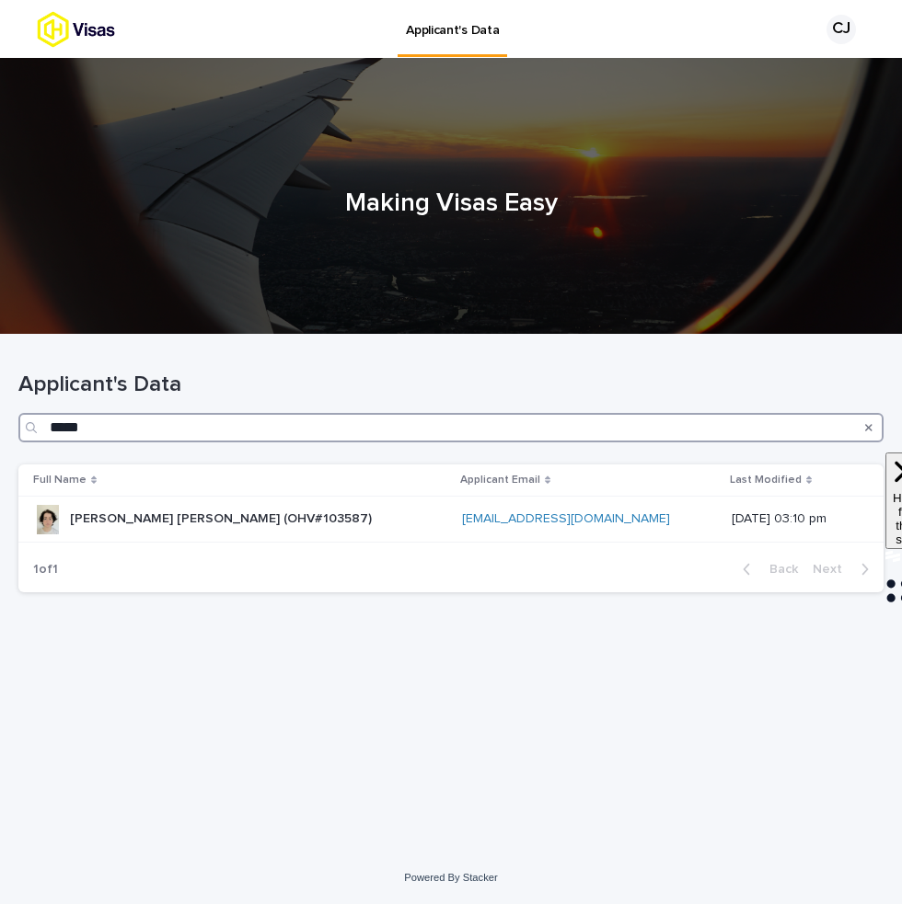
click at [412, 425] on input "*****" at bounding box center [450, 427] width 865 height 29
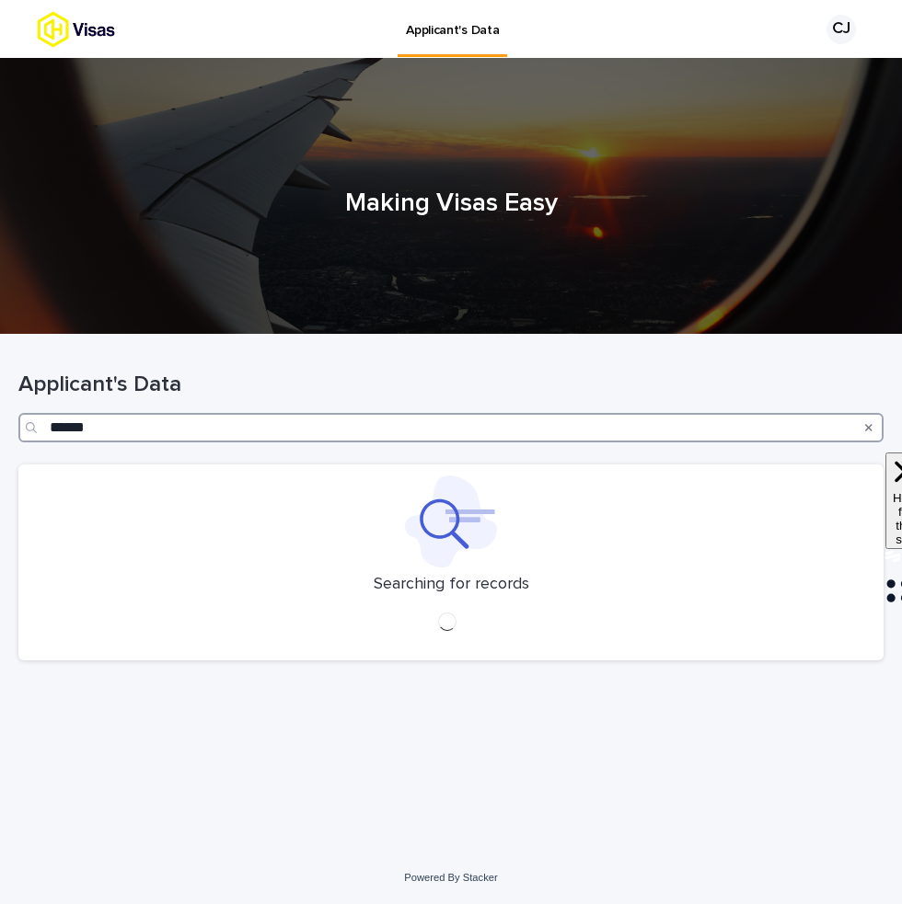
type input "*******"
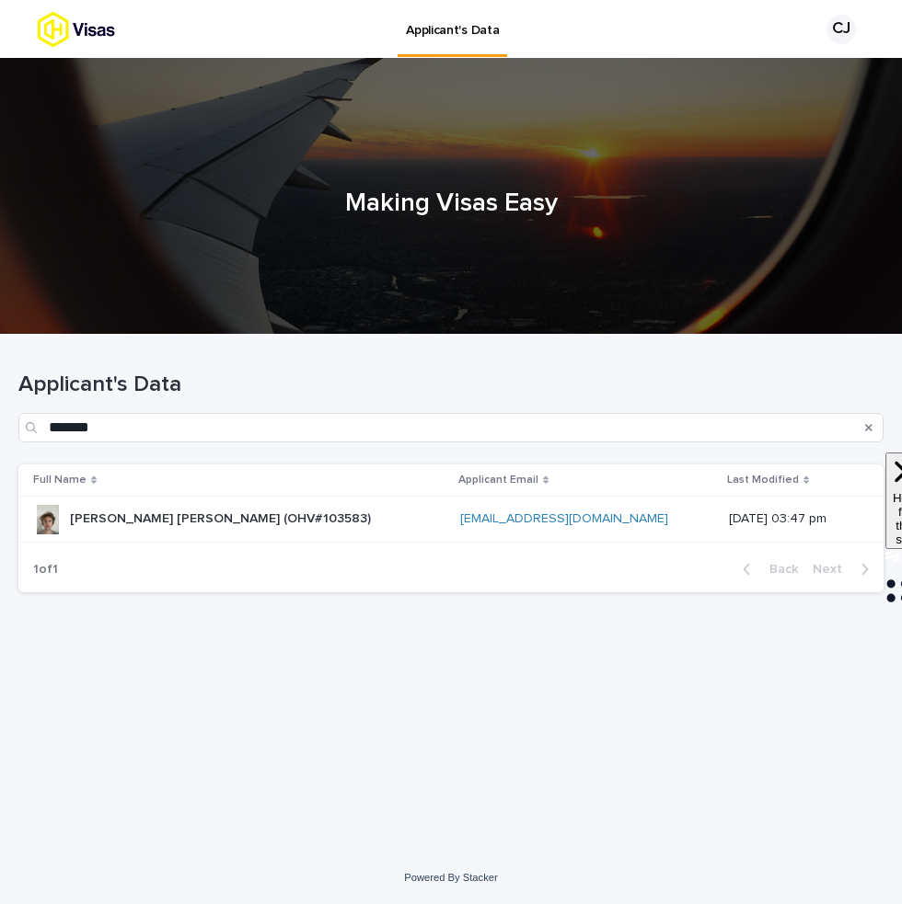
click at [307, 524] on div "[PERSON_NAME] [PERSON_NAME] (OHV#103583) [PERSON_NAME] [PERSON_NAME] (OHV#10358…" at bounding box center [239, 519] width 412 height 30
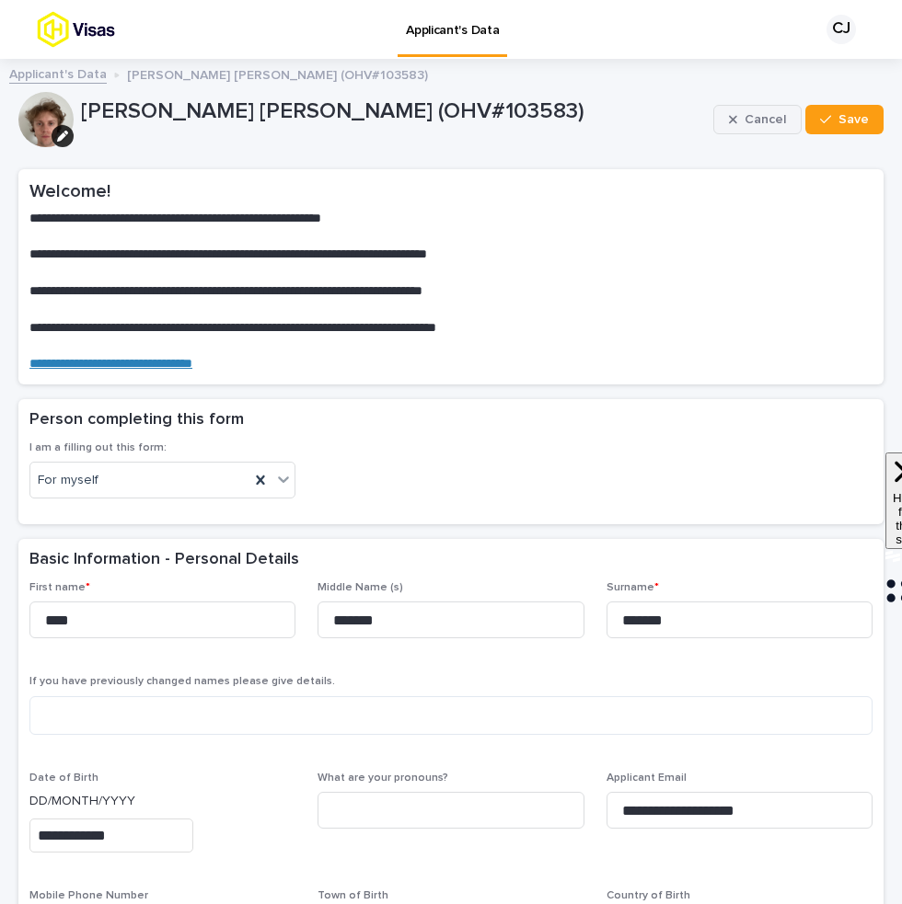
click at [769, 121] on span "Cancel" at bounding box center [764, 119] width 41 height 13
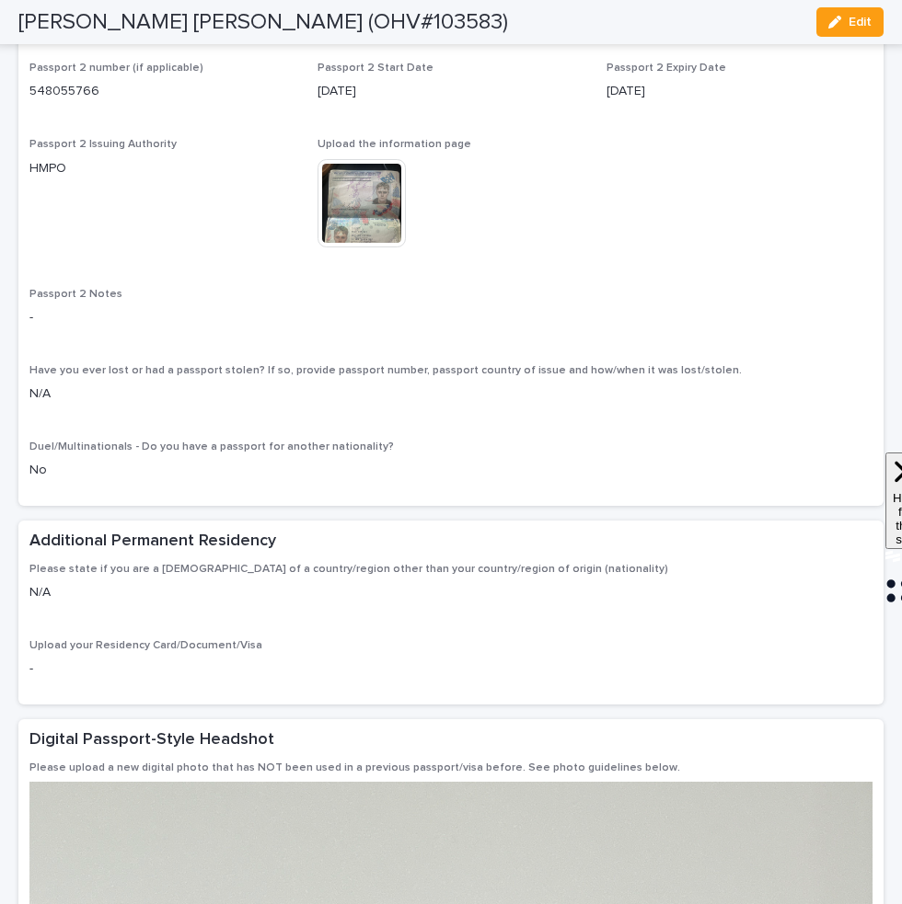
scroll to position [1465, 0]
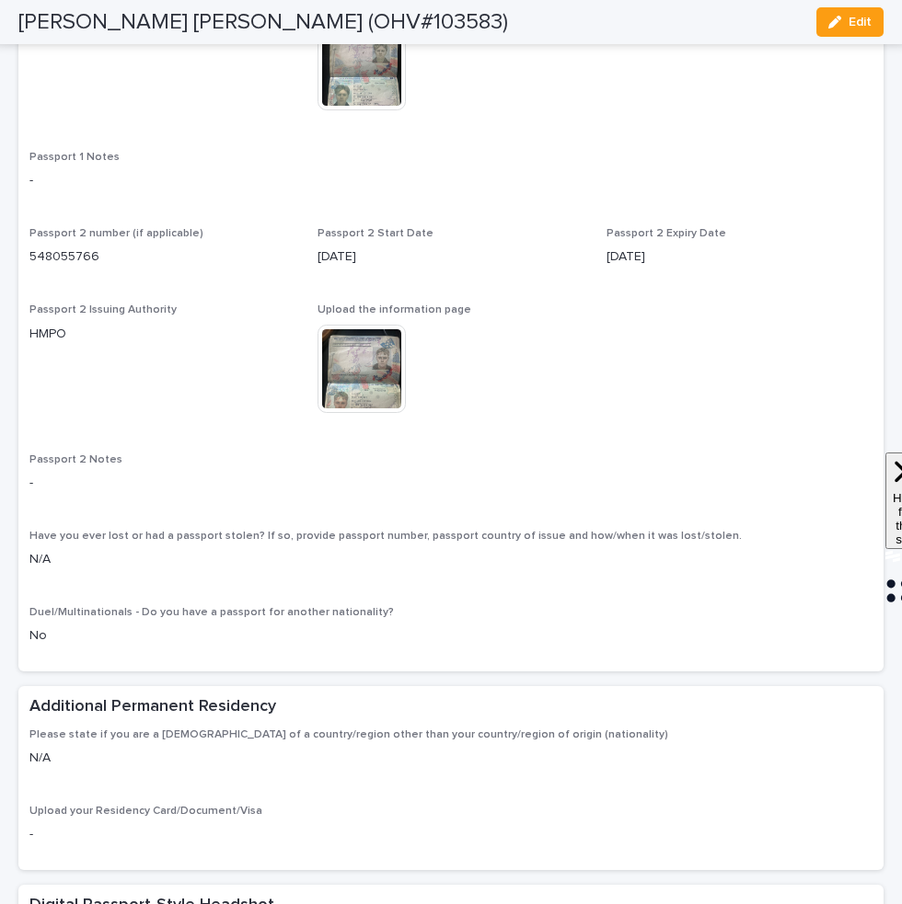
click at [376, 413] on img at bounding box center [361, 369] width 88 height 88
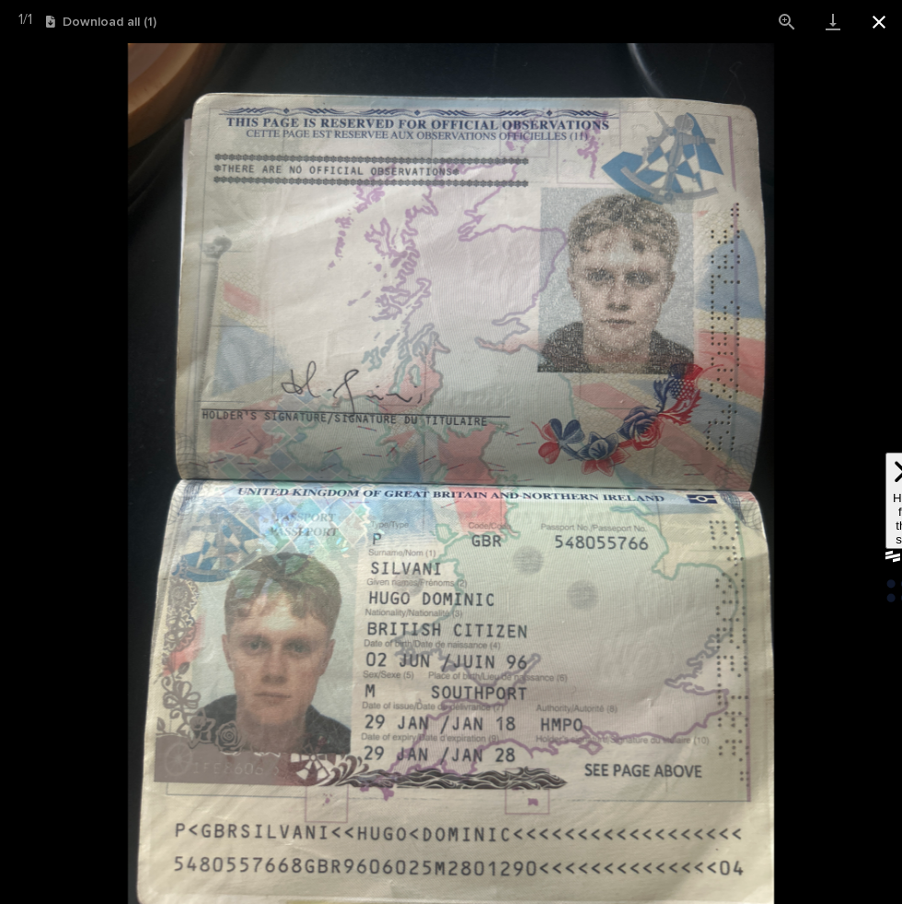
click at [878, 28] on button "Close gallery" at bounding box center [879, 21] width 46 height 43
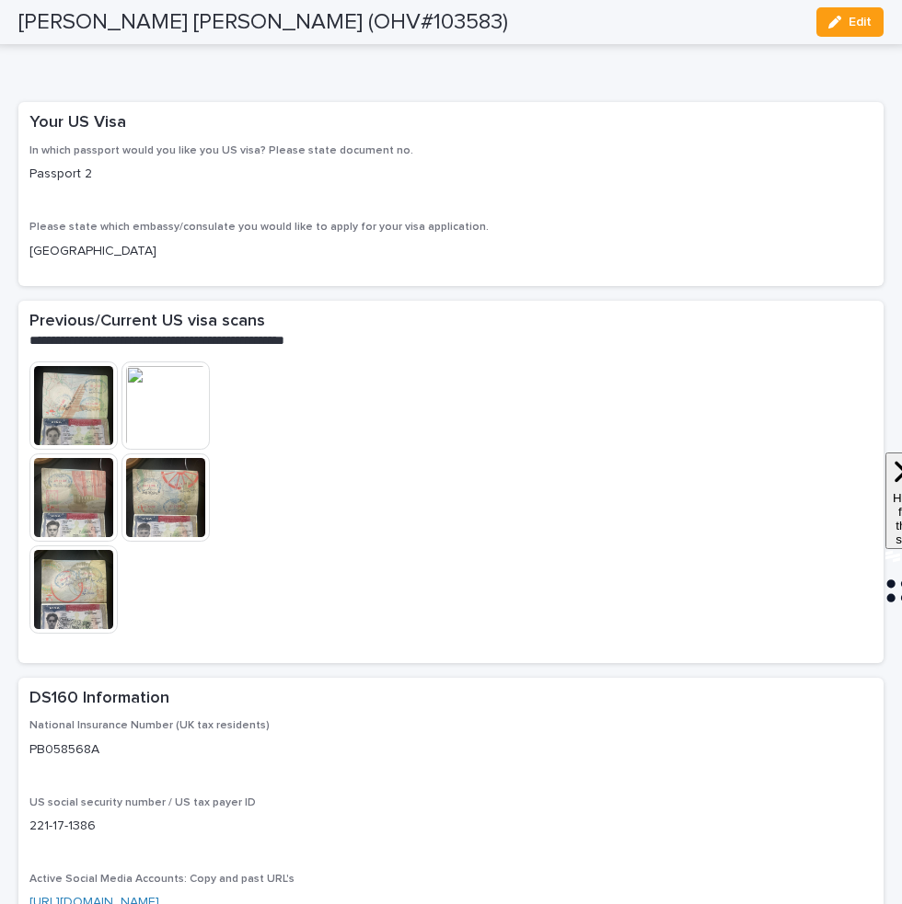
scroll to position [3977, 0]
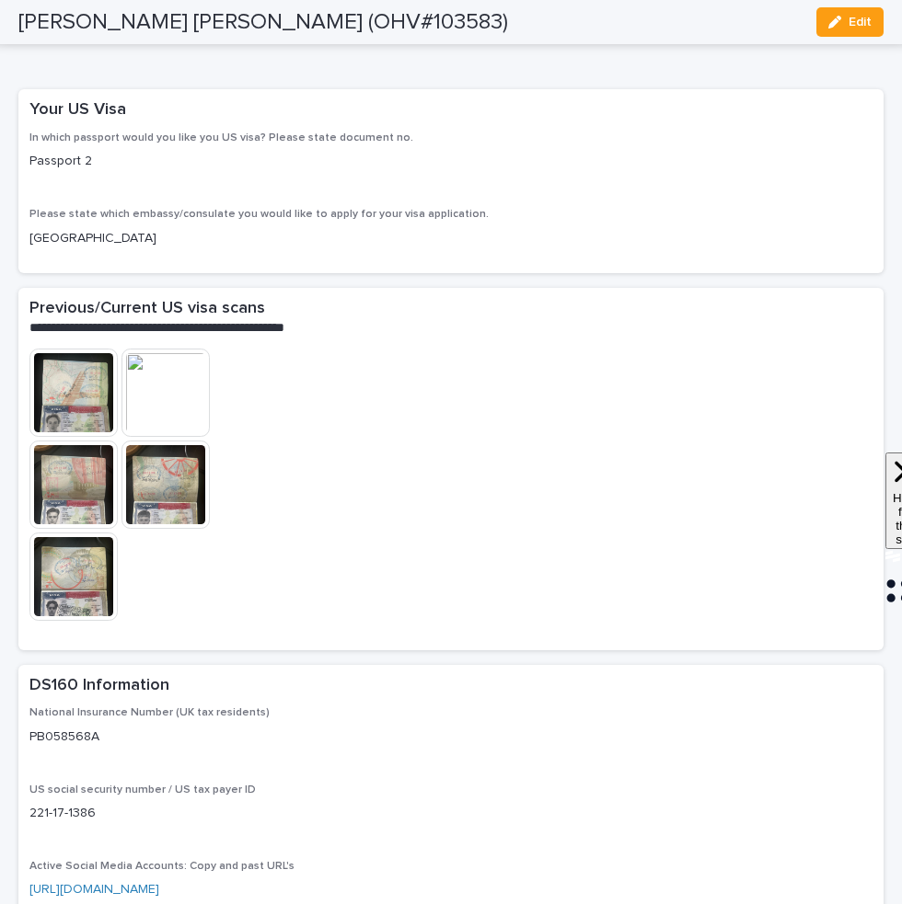
click at [74, 437] on img at bounding box center [73, 393] width 88 height 88
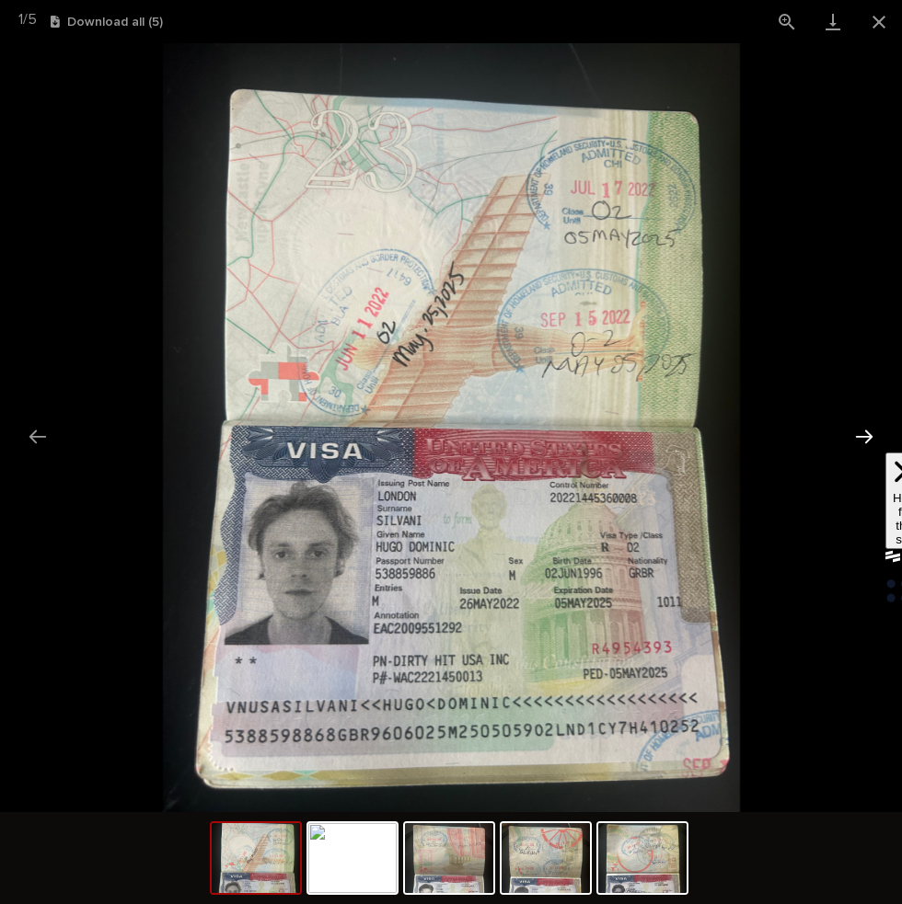
click at [866, 441] on button "Next slide" at bounding box center [864, 437] width 39 height 36
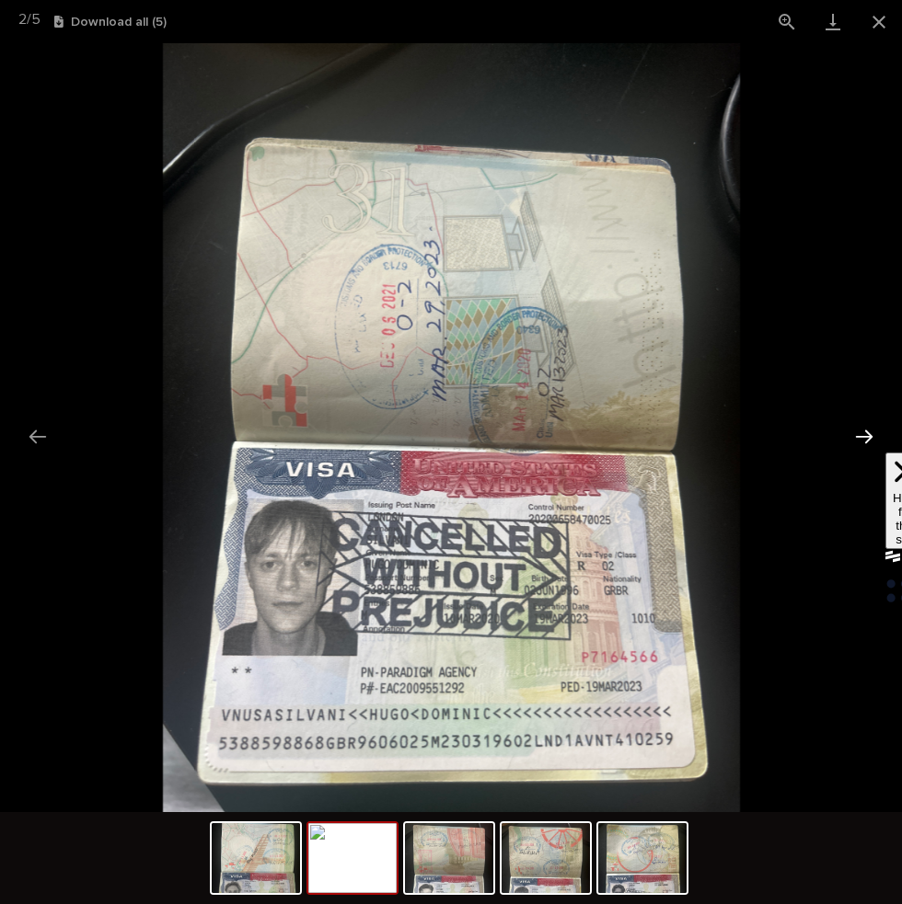
click at [866, 441] on button "Next slide" at bounding box center [864, 437] width 39 height 36
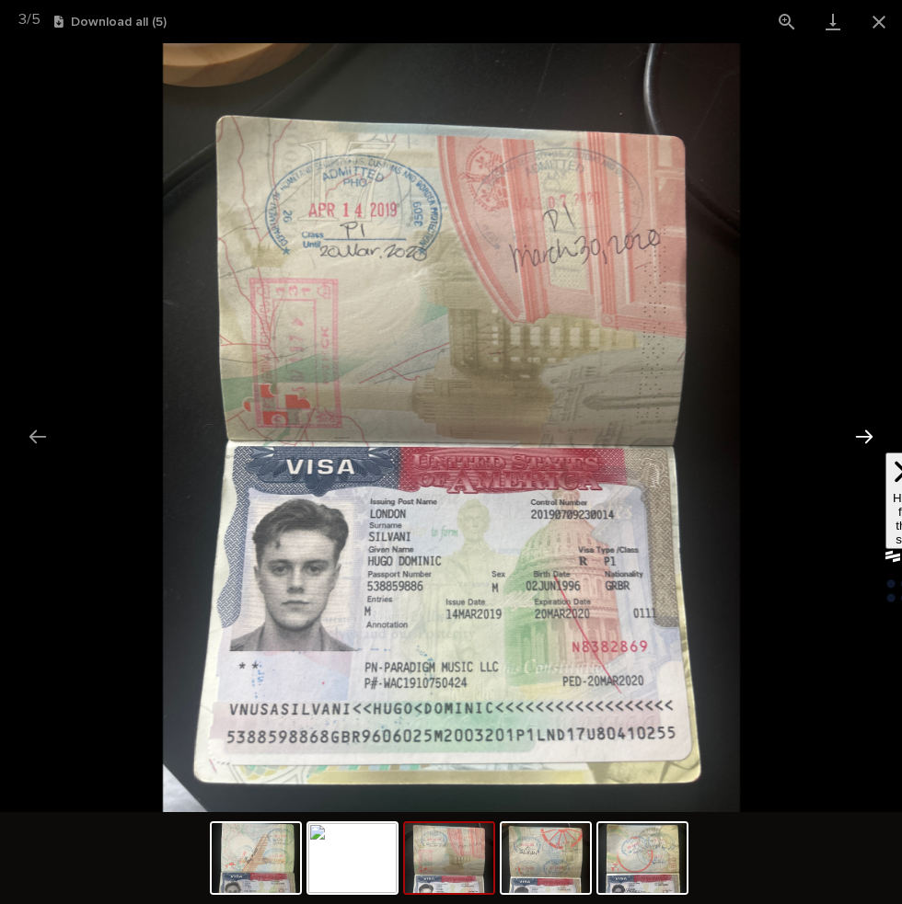
click at [866, 441] on button "Next slide" at bounding box center [864, 437] width 39 height 36
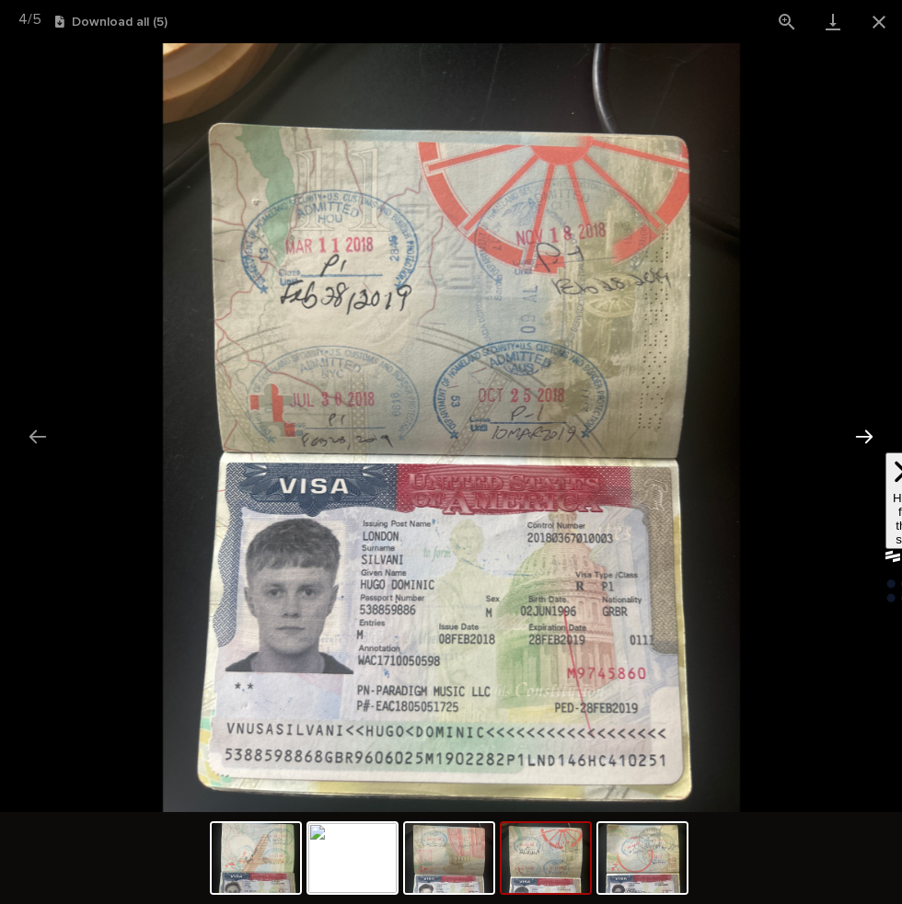
click at [866, 441] on button "Next slide" at bounding box center [864, 437] width 39 height 36
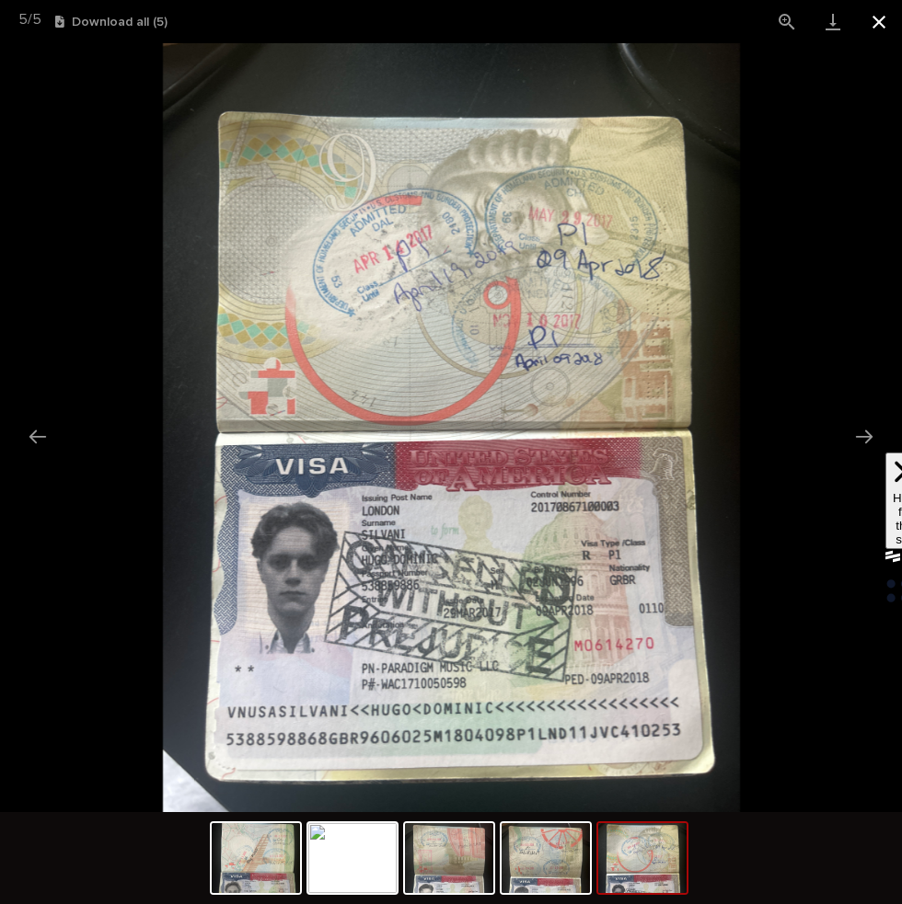
click at [881, 20] on button "Close gallery" at bounding box center [879, 21] width 46 height 43
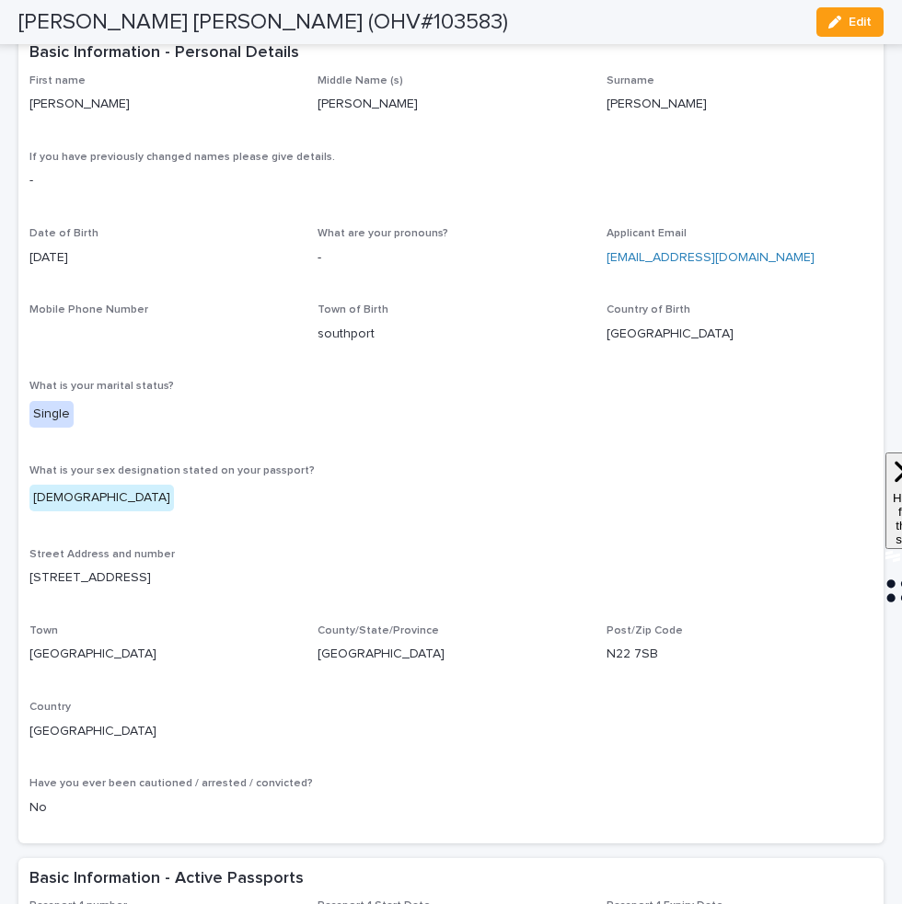
scroll to position [479, 0]
